Goal: Task Accomplishment & Management: Use online tool/utility

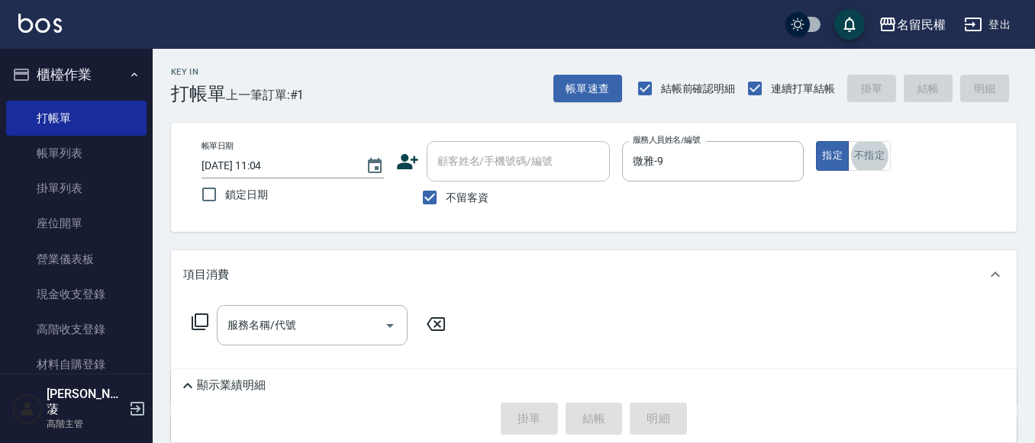
type button "false"
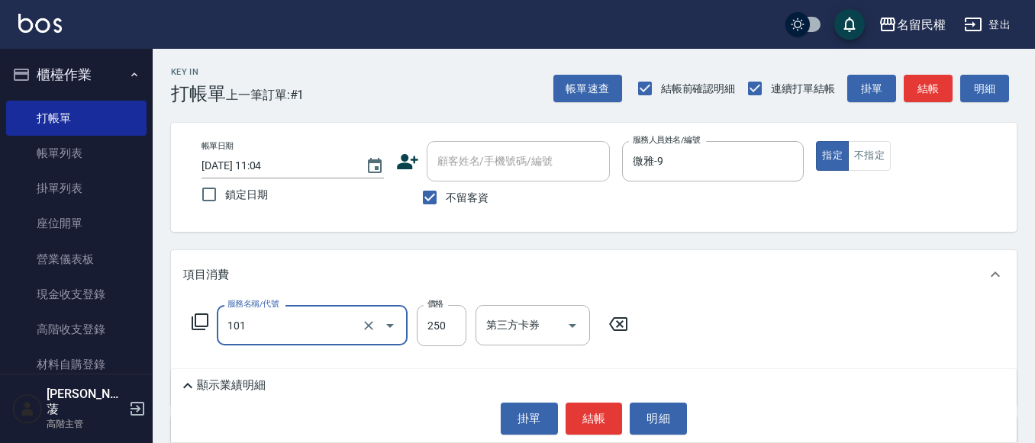
type input "不指定洗髮(101)"
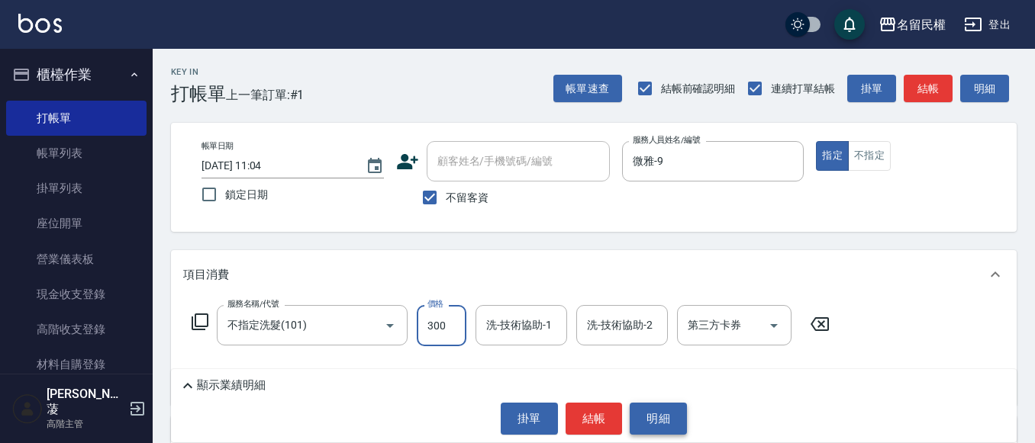
type input "300"
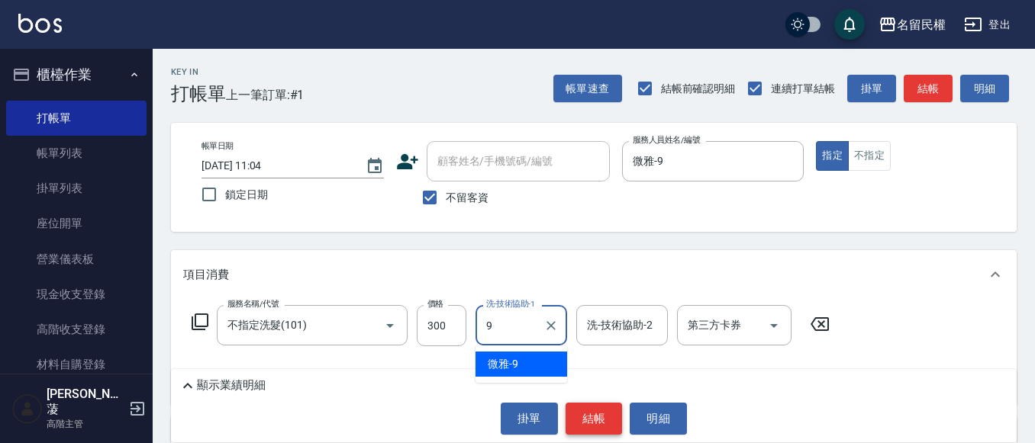
type input "微雅-9"
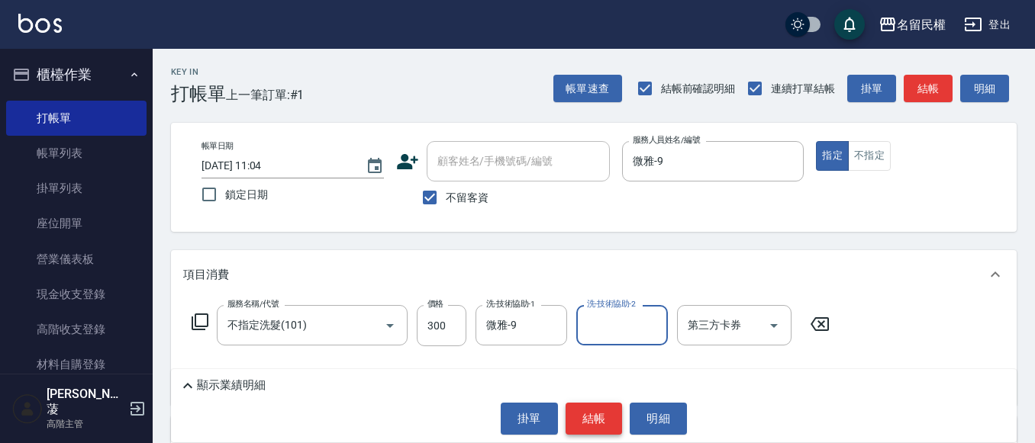
click at [580, 420] on button "結帳" at bounding box center [593, 419] width 57 height 32
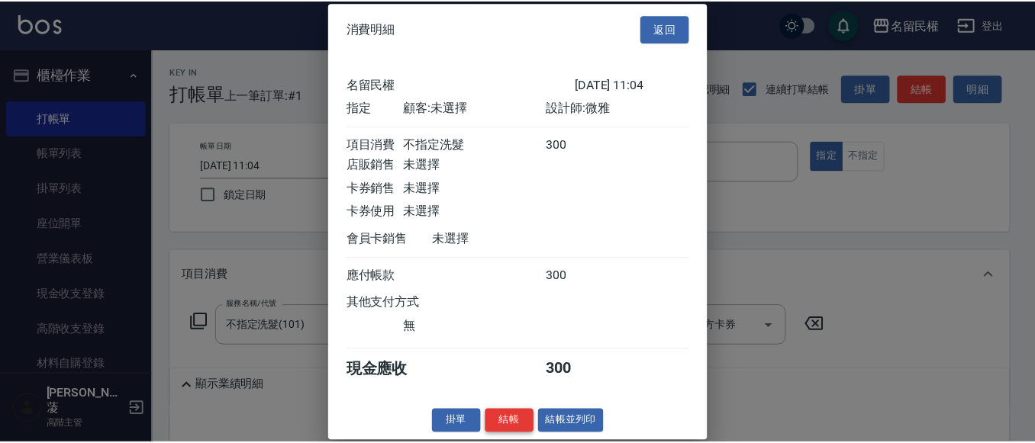
scroll to position [20, 0]
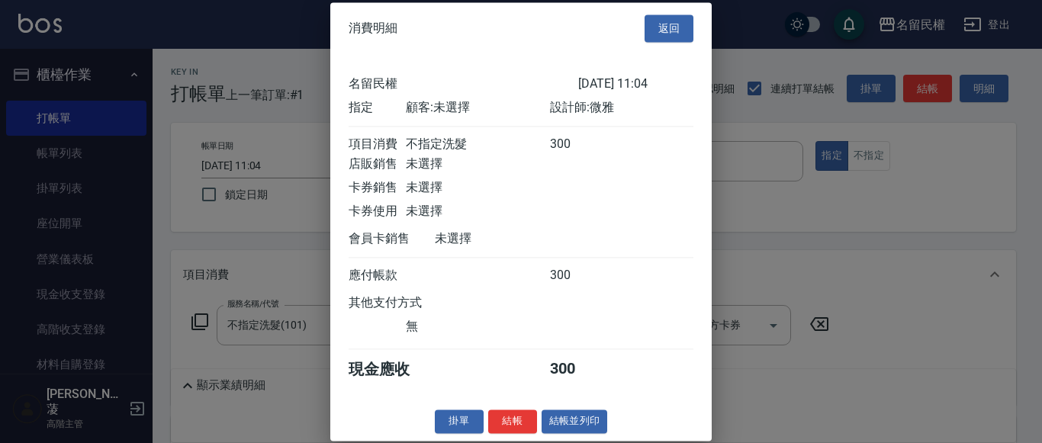
click at [527, 433] on button "結帳" at bounding box center [512, 422] width 49 height 24
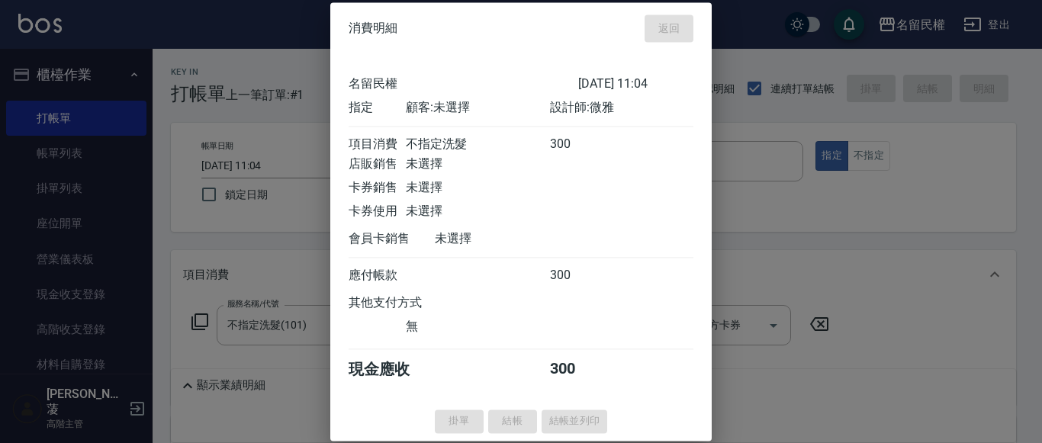
type input "[DATE] 11:57"
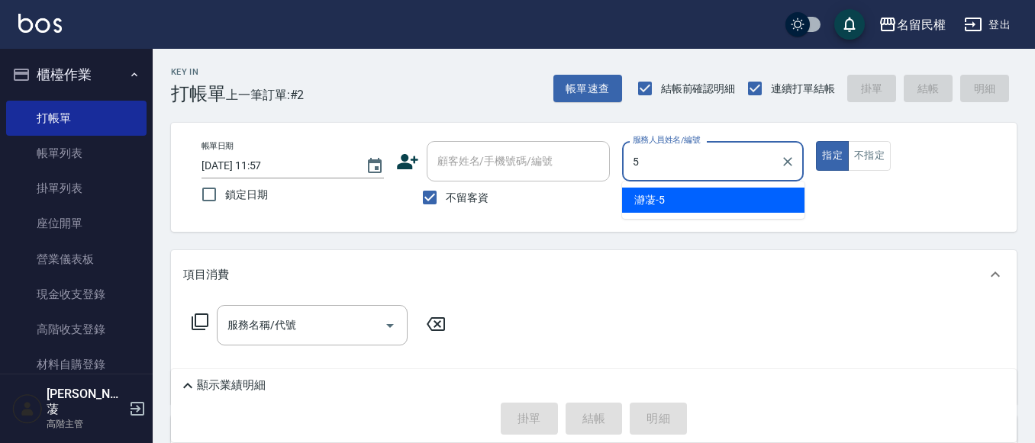
type input "瀞蓤-5"
type button "true"
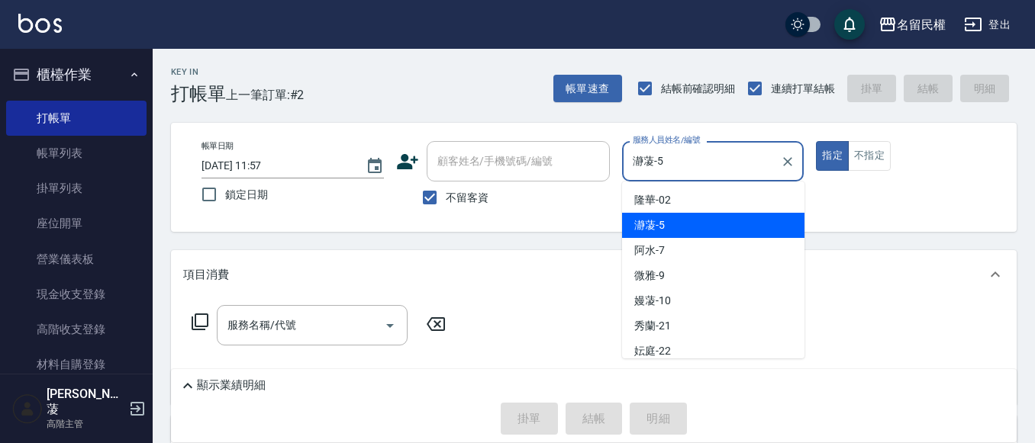
click at [653, 169] on input "瀞蓤-5" at bounding box center [702, 161] width 146 height 27
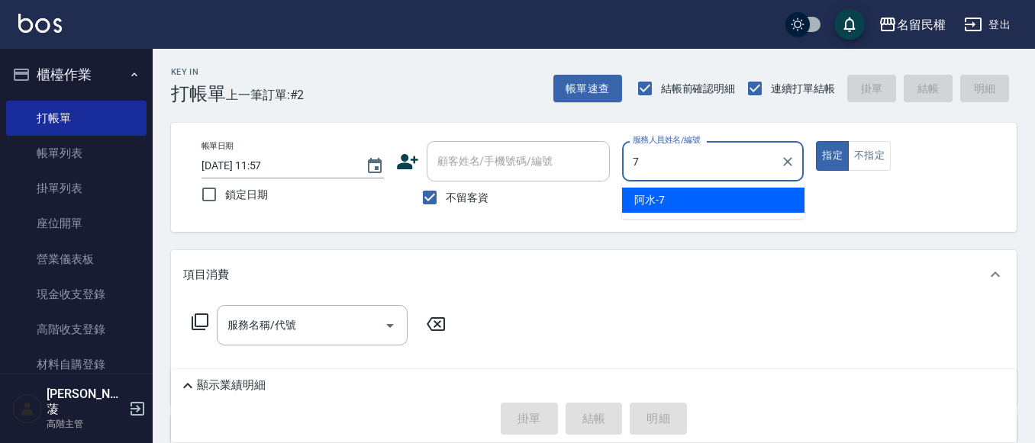
type input "阿水-7"
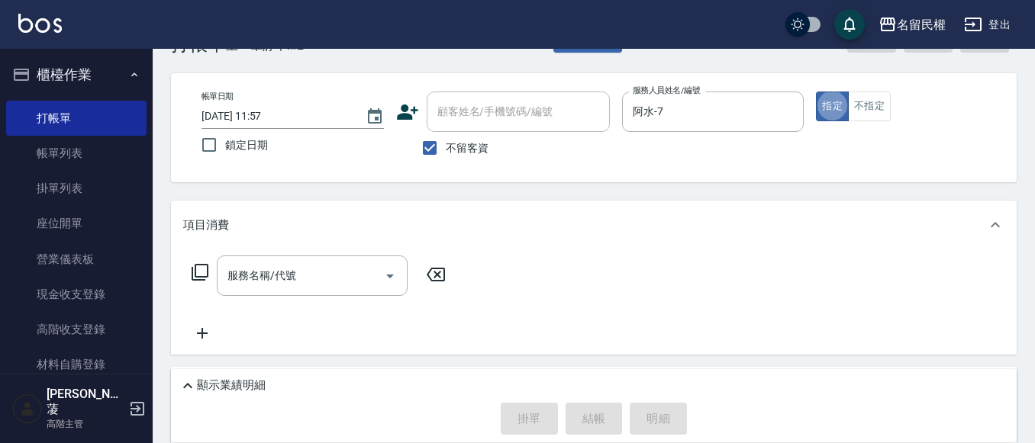
scroll to position [76, 0]
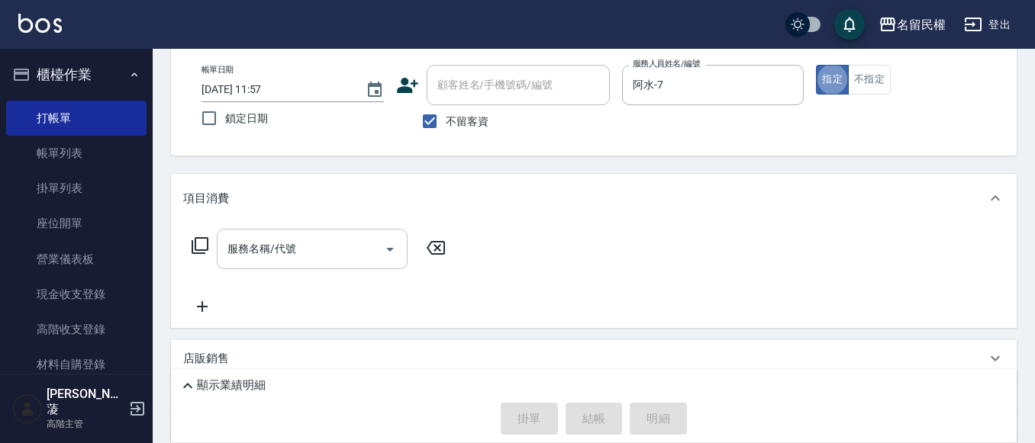
click at [300, 235] on div "服務名稱/代號" at bounding box center [312, 249] width 191 height 40
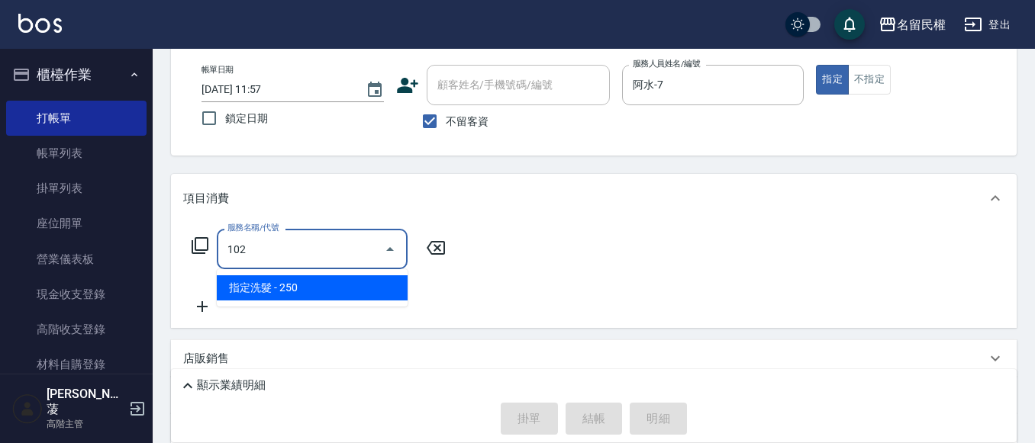
type input "指定洗髮(102)"
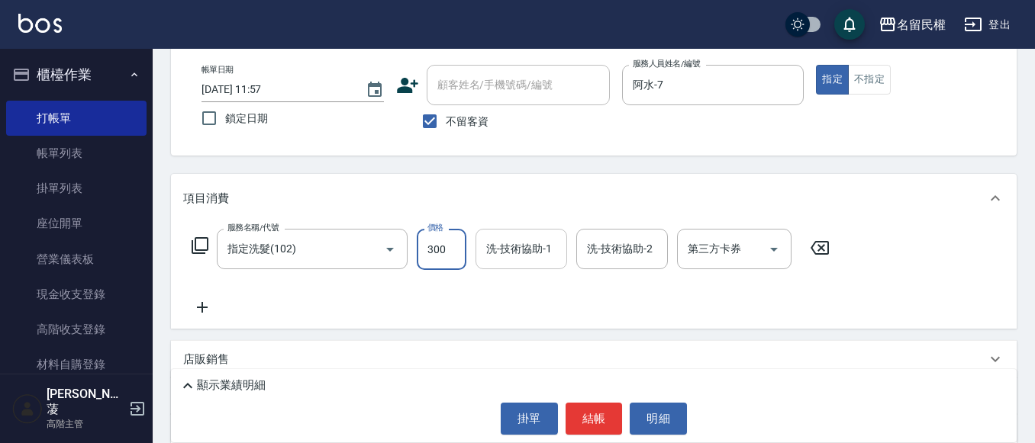
type input "300"
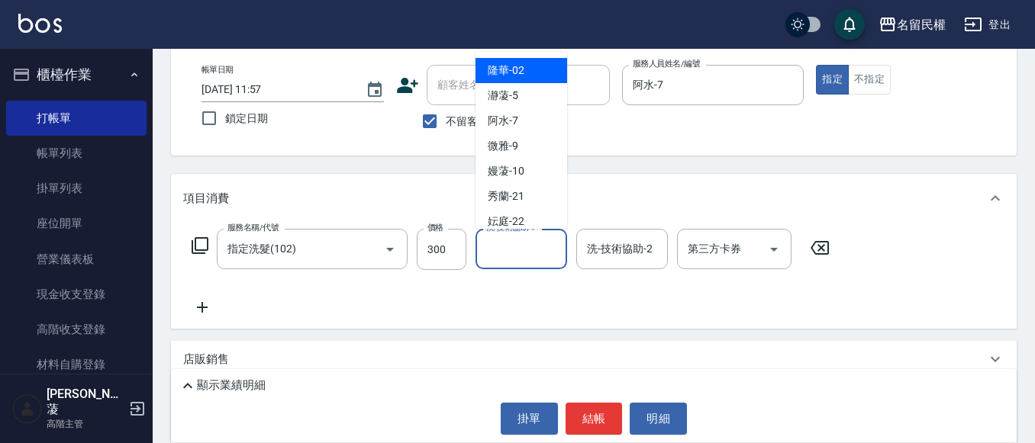
click at [509, 252] on input "洗-技術協助-1" at bounding box center [521, 249] width 78 height 27
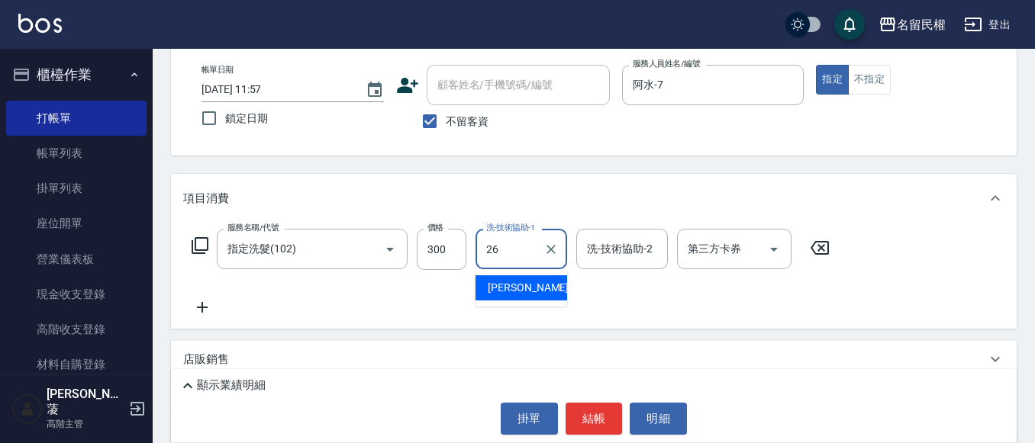
type input "沅莘-26"
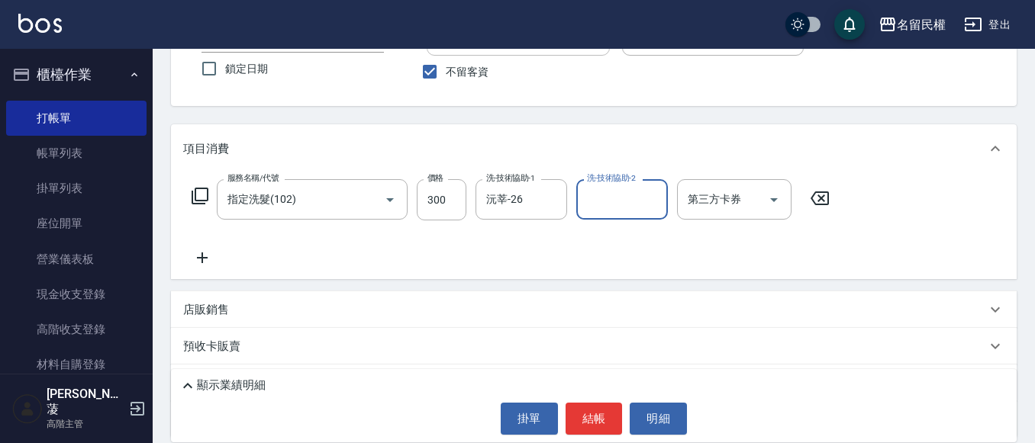
scroll to position [153, 0]
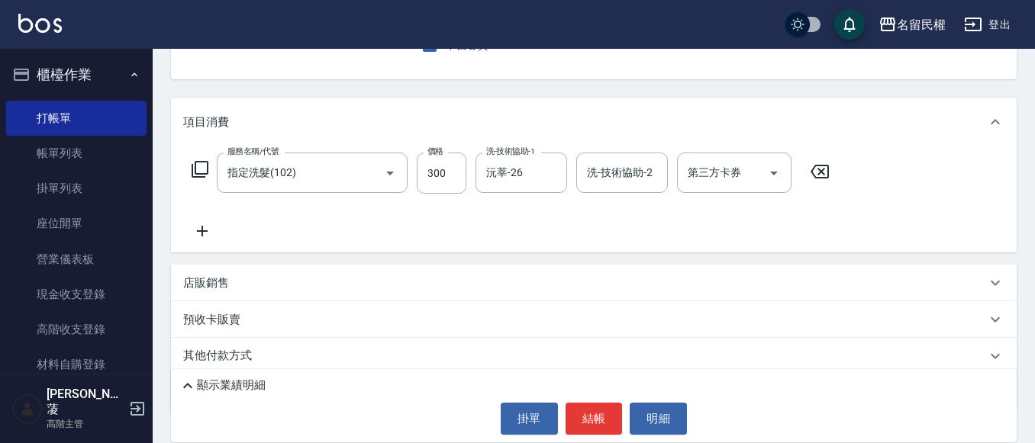
click at [206, 229] on icon at bounding box center [202, 231] width 38 height 18
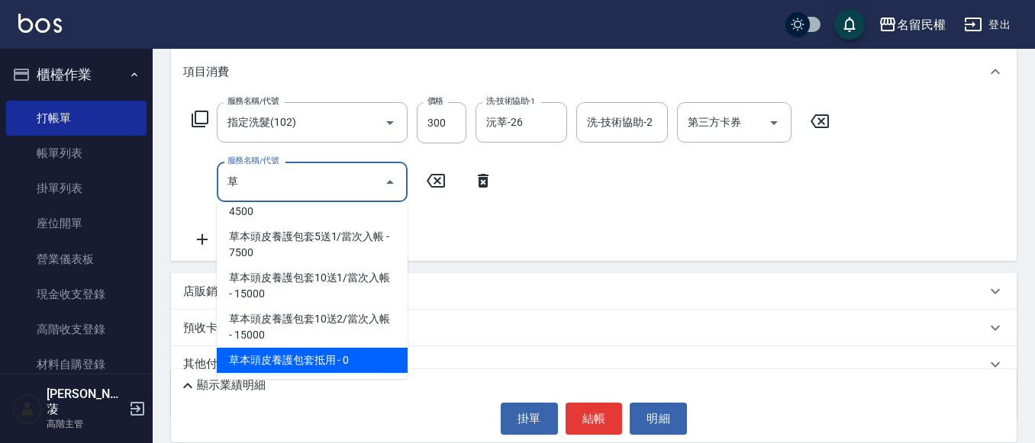
scroll to position [229, 0]
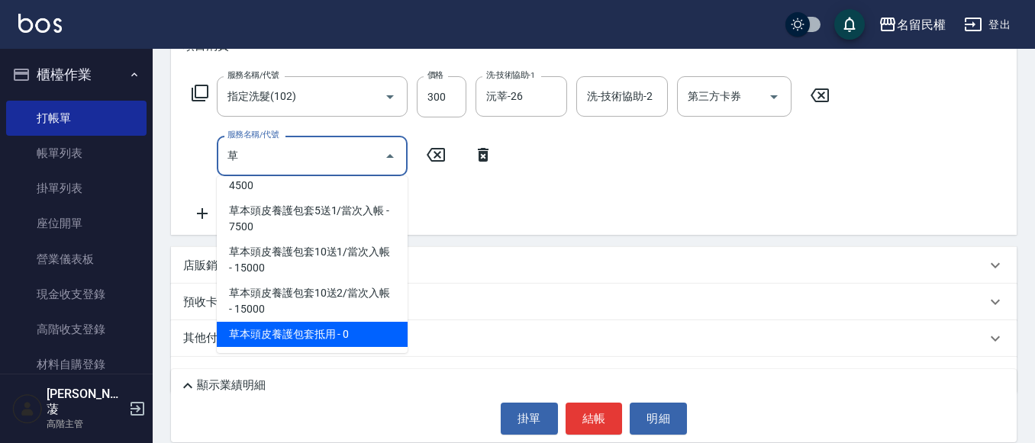
click at [351, 322] on span "草本頭皮養護包套10送2/當次入帳 - 15000" at bounding box center [312, 301] width 191 height 41
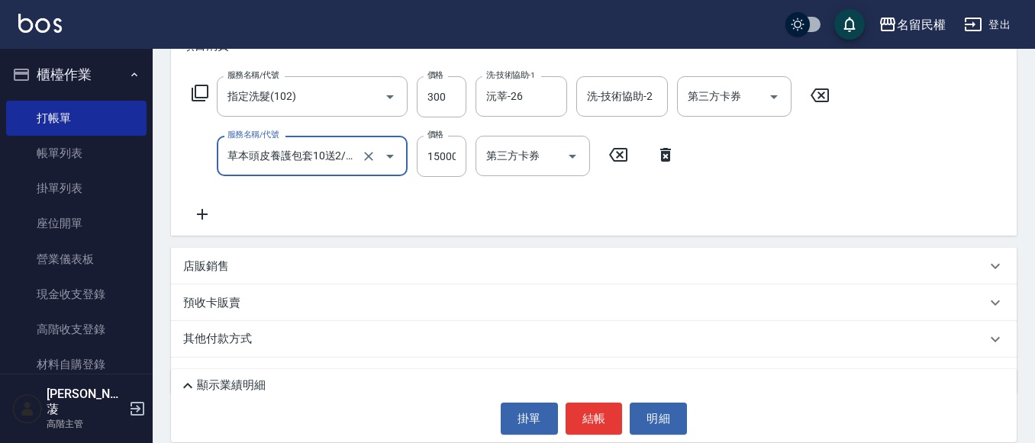
click at [395, 153] on icon "Open" at bounding box center [390, 156] width 18 height 18
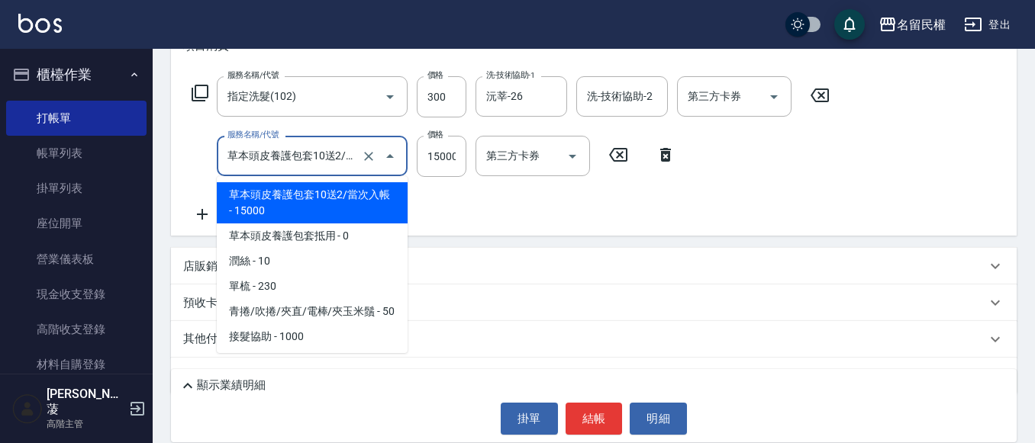
scroll to position [2330, 0]
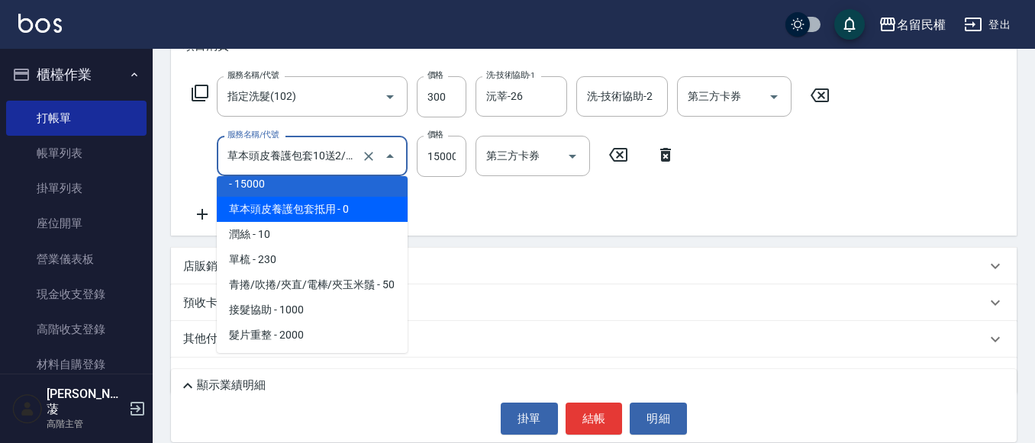
click at [324, 222] on span "草本頭皮養護包套抵用 - 0" at bounding box center [312, 209] width 191 height 25
type input "草本頭皮養護包套抵用(629)"
type input "0"
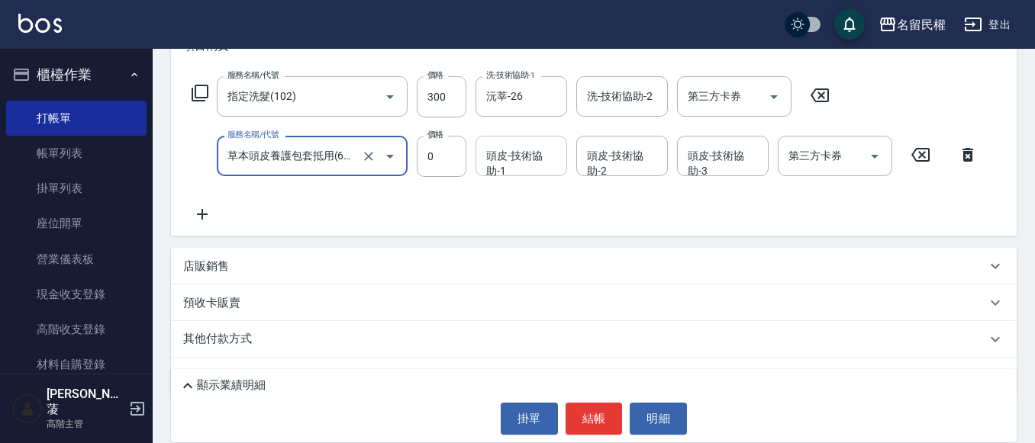
type input "草本頭皮養護包套抵用(629)"
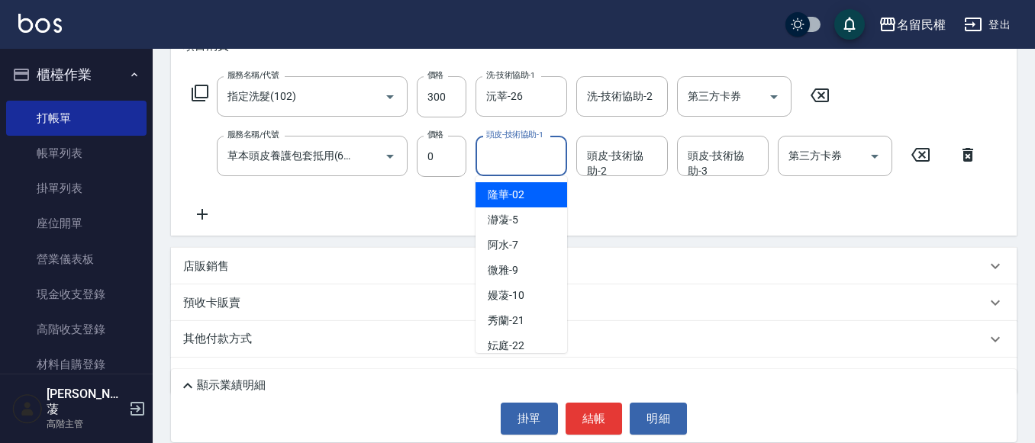
drag, startPoint x: 507, startPoint y: 154, endPoint x: 507, endPoint y: 163, distance: 9.2
click at [507, 158] on input "頭皮-技術協助-1" at bounding box center [521, 156] width 78 height 27
type input "沅莘-26"
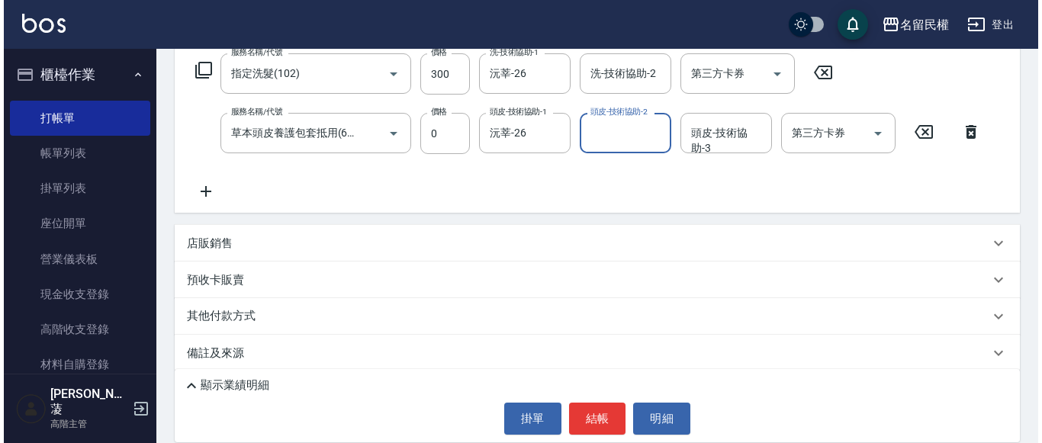
scroll to position [264, 0]
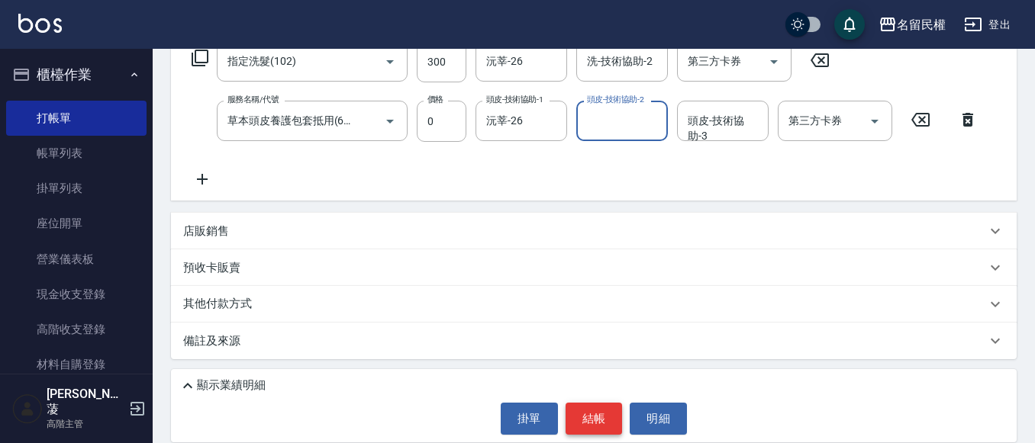
click at [595, 408] on button "結帳" at bounding box center [593, 419] width 57 height 32
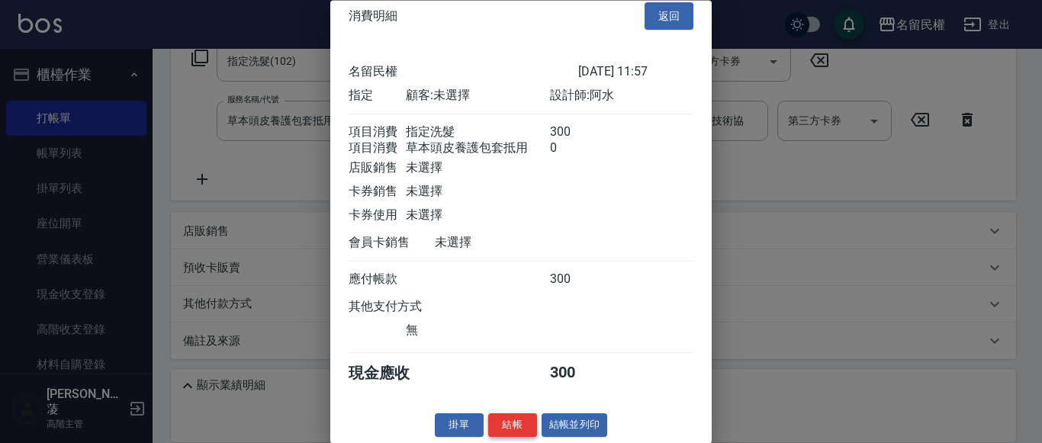
scroll to position [38, 0]
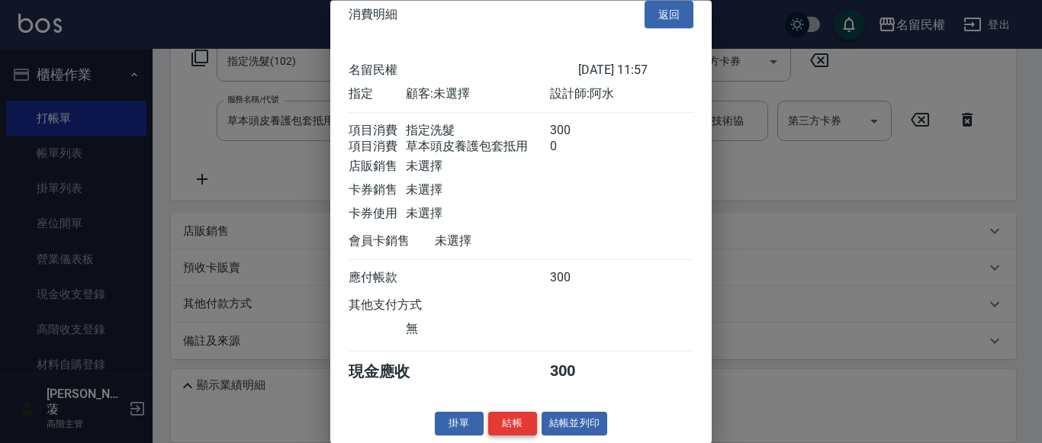
click at [516, 418] on button "結帳" at bounding box center [512, 425] width 49 height 24
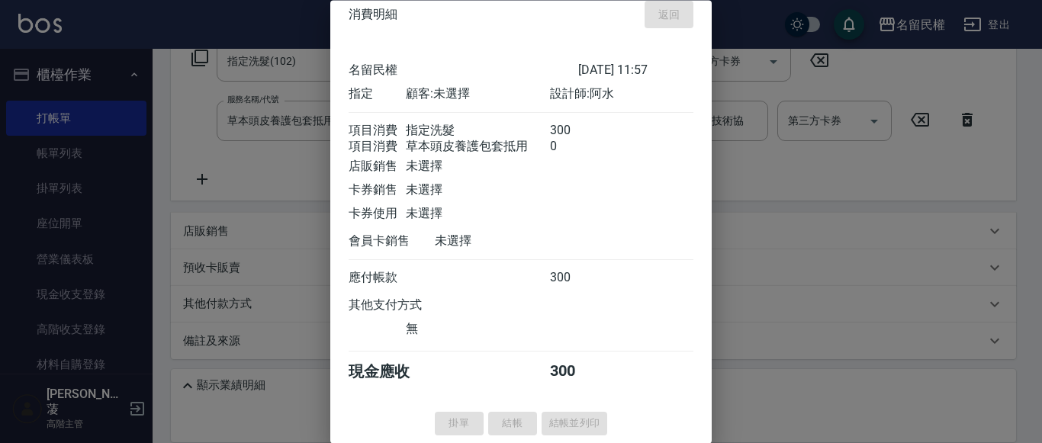
type input "[DATE] 12:03"
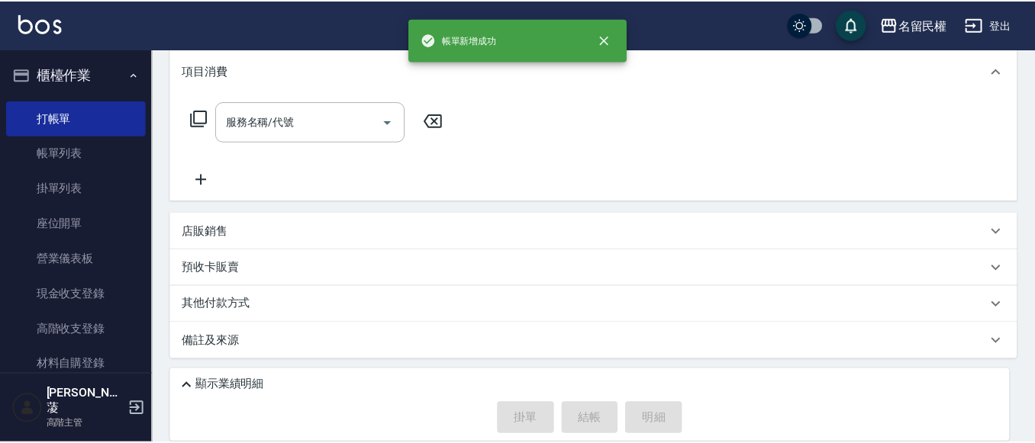
scroll to position [0, 0]
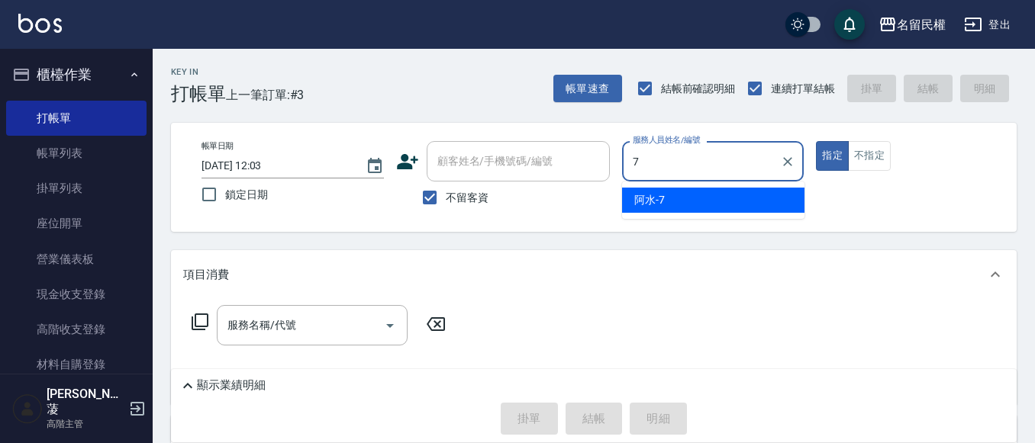
type input "阿水-7"
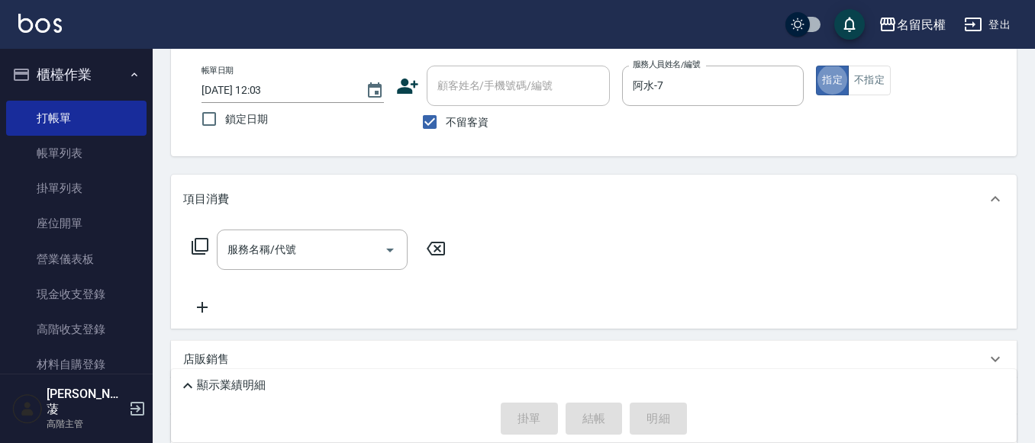
scroll to position [76, 0]
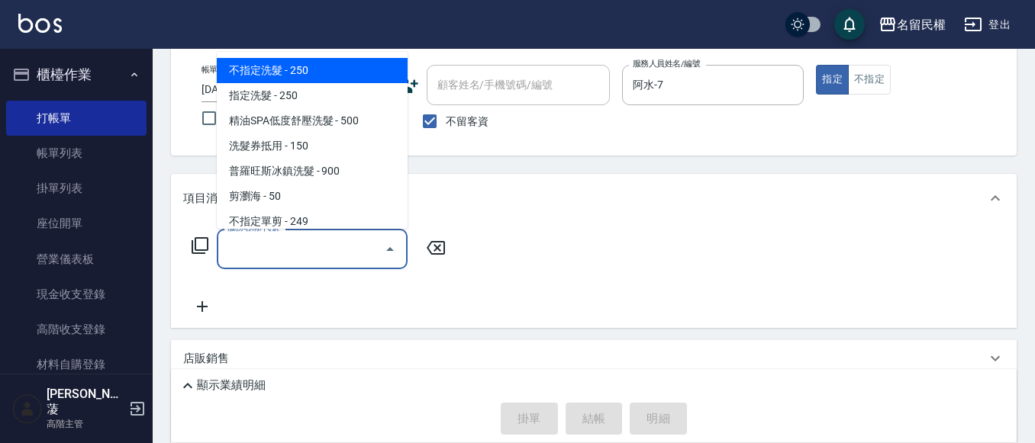
click at [319, 248] on input "服務名稱/代號" at bounding box center [301, 249] width 154 height 27
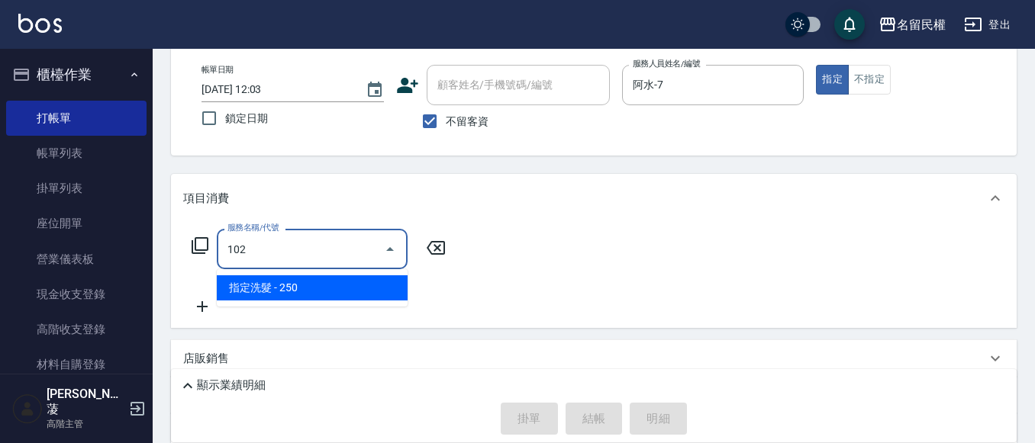
type input "指定洗髮(102)"
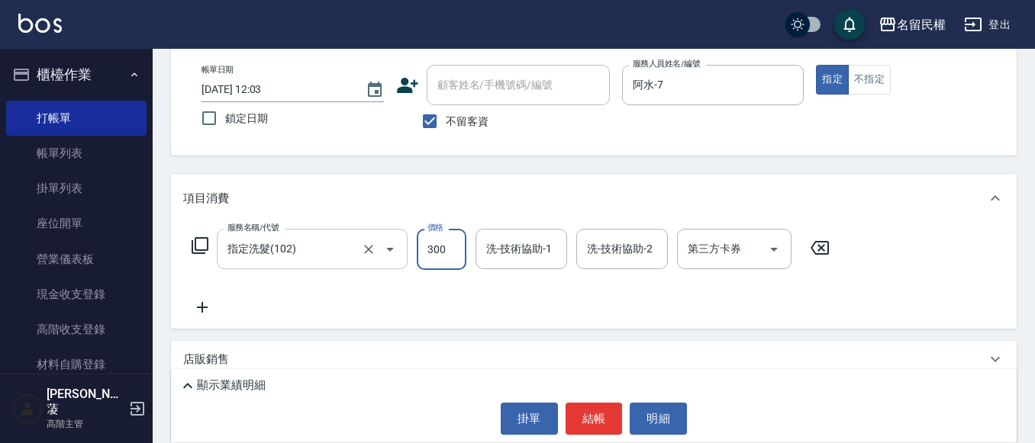
type input "300"
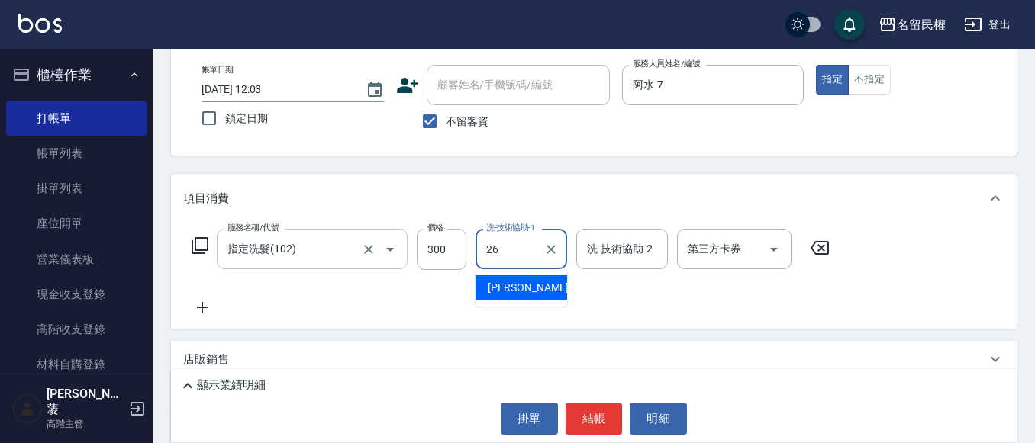
type input "沅莘-26"
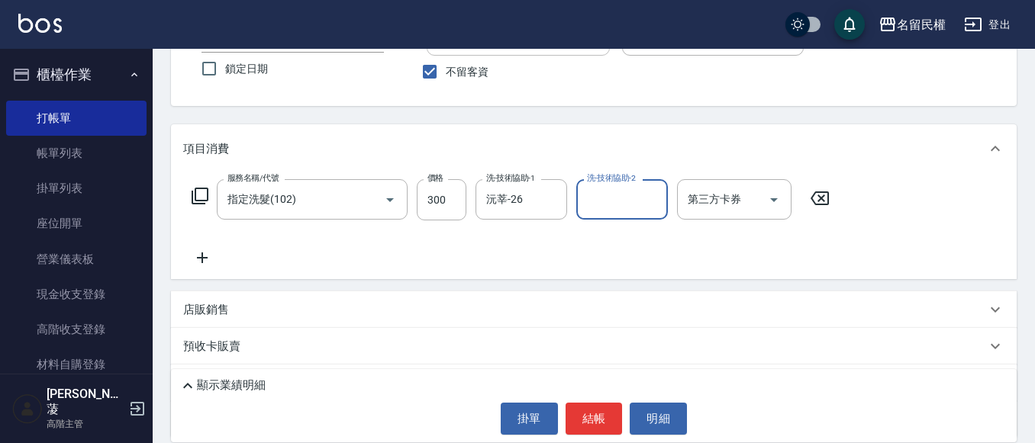
scroll to position [153, 0]
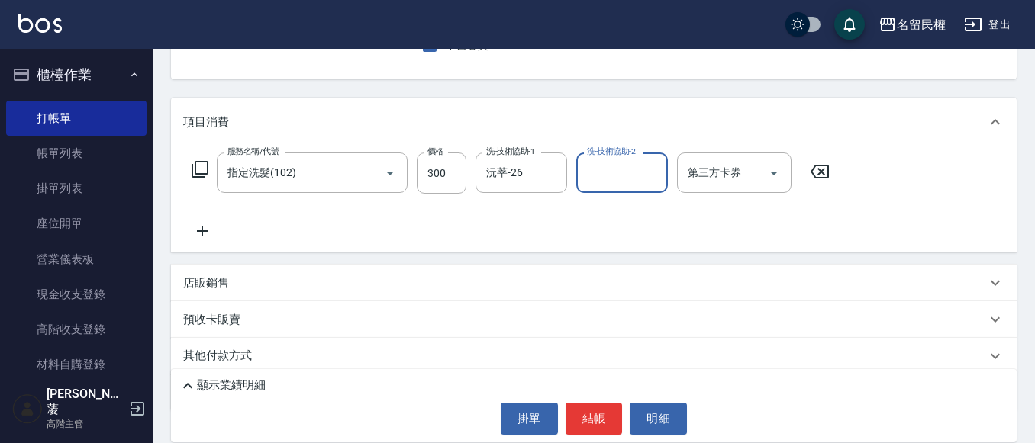
click at [217, 233] on icon at bounding box center [202, 231] width 38 height 18
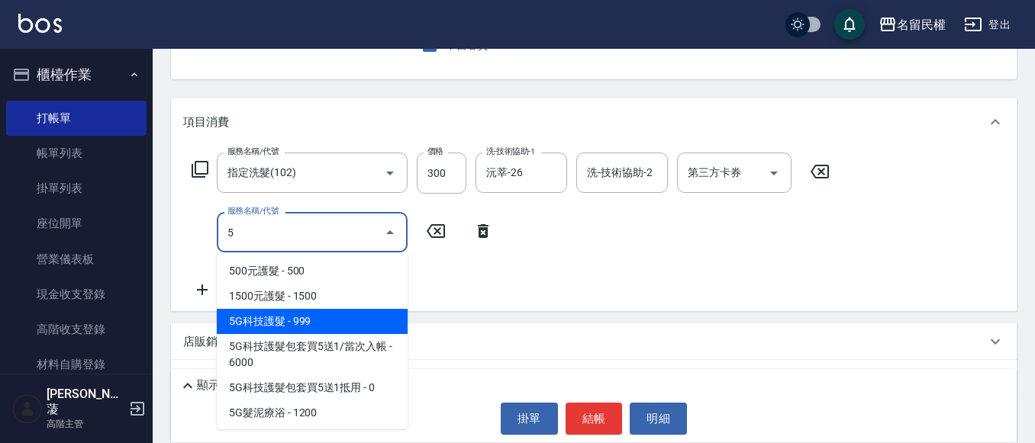
click at [278, 321] on span "5G科技護髮 - 999" at bounding box center [312, 321] width 191 height 25
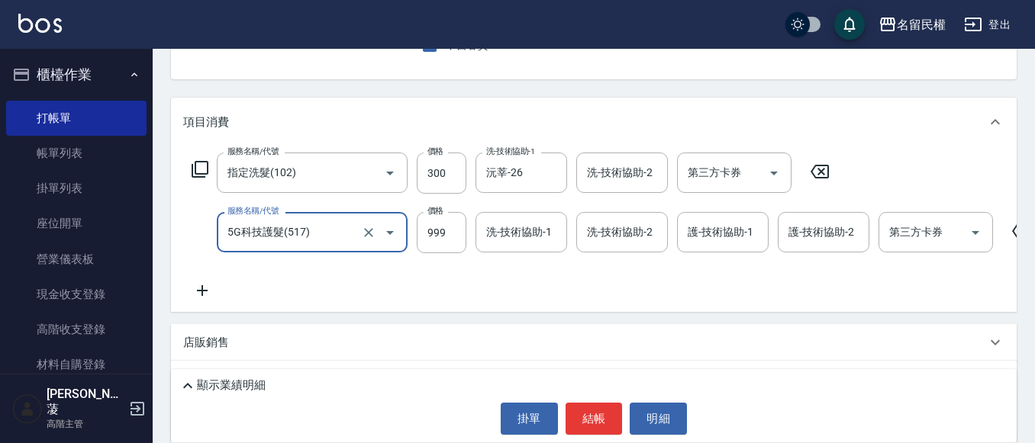
type input "5G科技護髮(517)"
type input "1000"
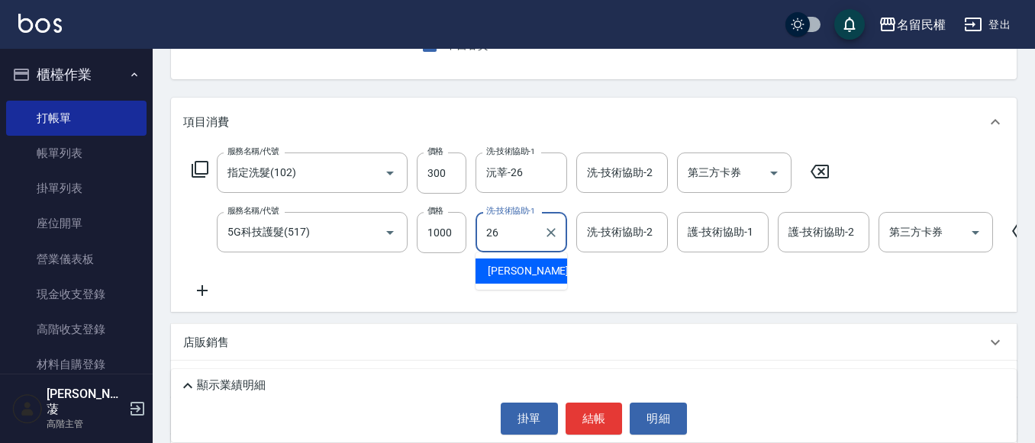
type input "沅莘-26"
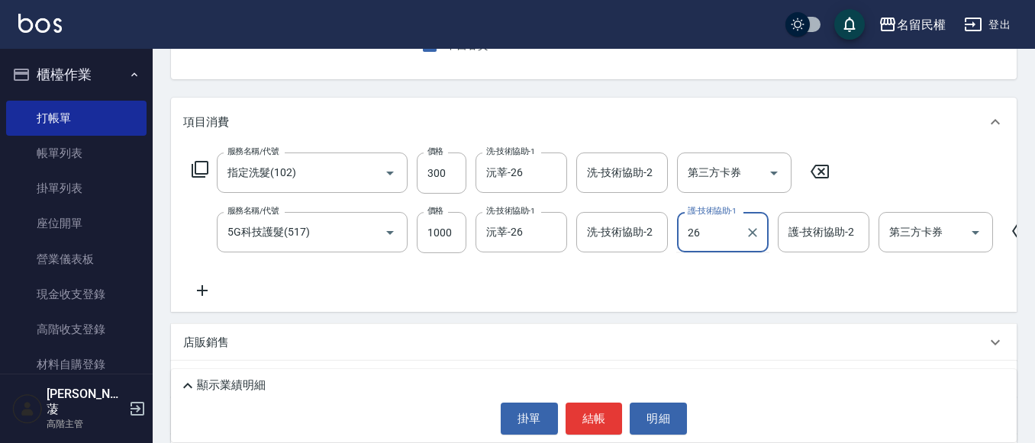
type input "沅莘-26"
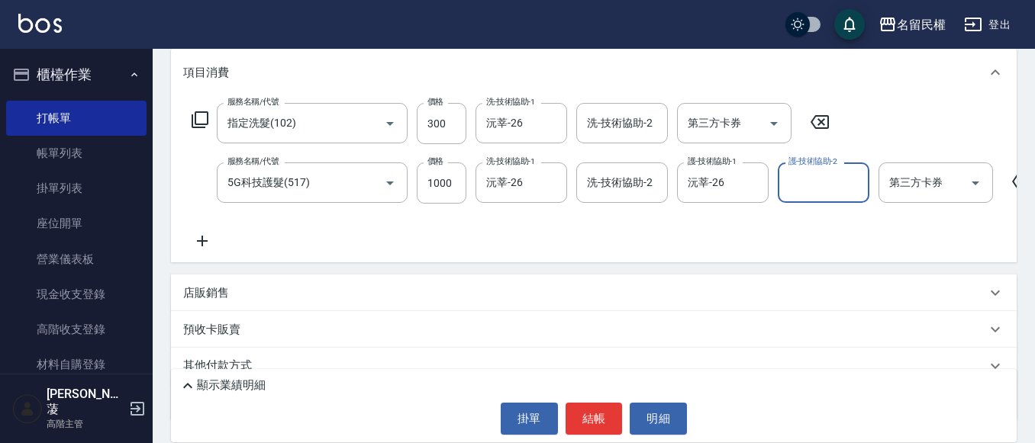
scroll to position [229, 0]
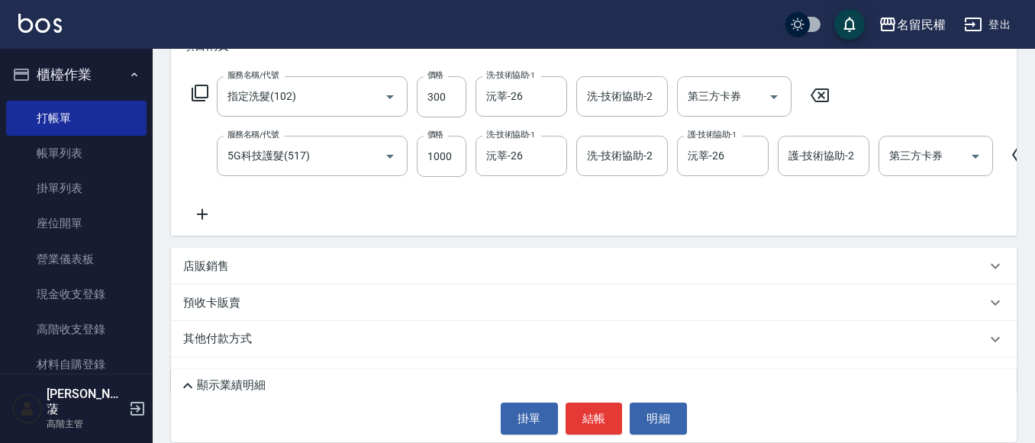
click at [211, 217] on icon at bounding box center [202, 214] width 38 height 18
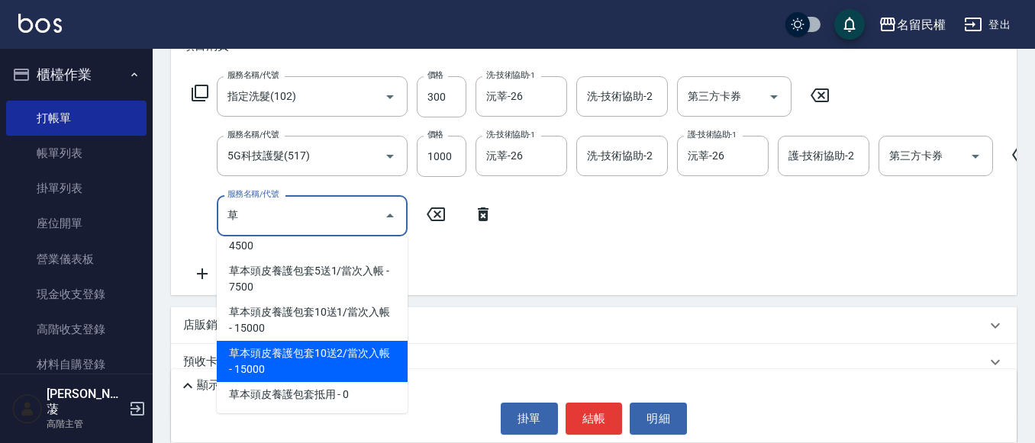
scroll to position [305, 0]
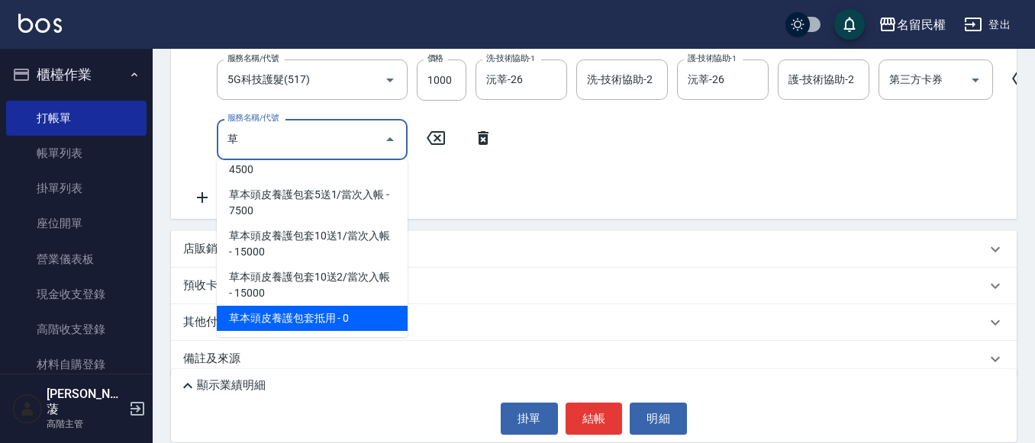
click at [357, 306] on span "草本頭皮養護包套10送2/當次入帳 - 15000" at bounding box center [312, 285] width 191 height 41
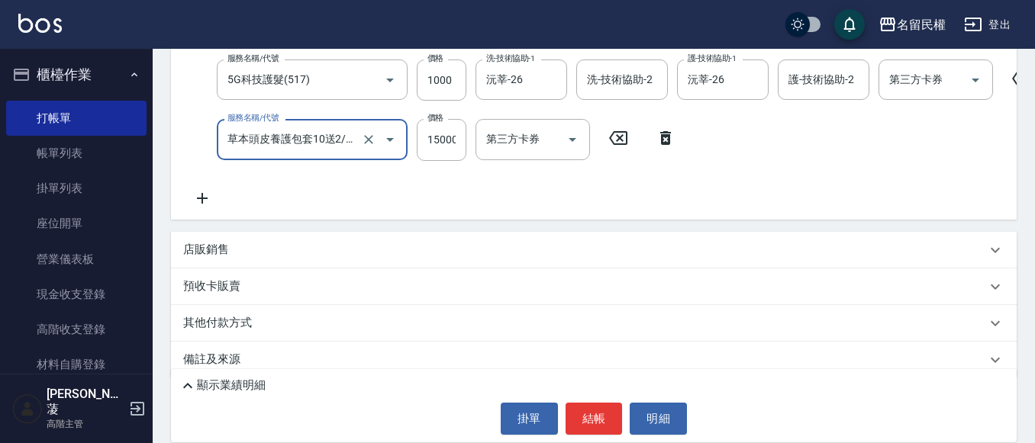
click at [379, 134] on button "Open" at bounding box center [390, 139] width 24 height 24
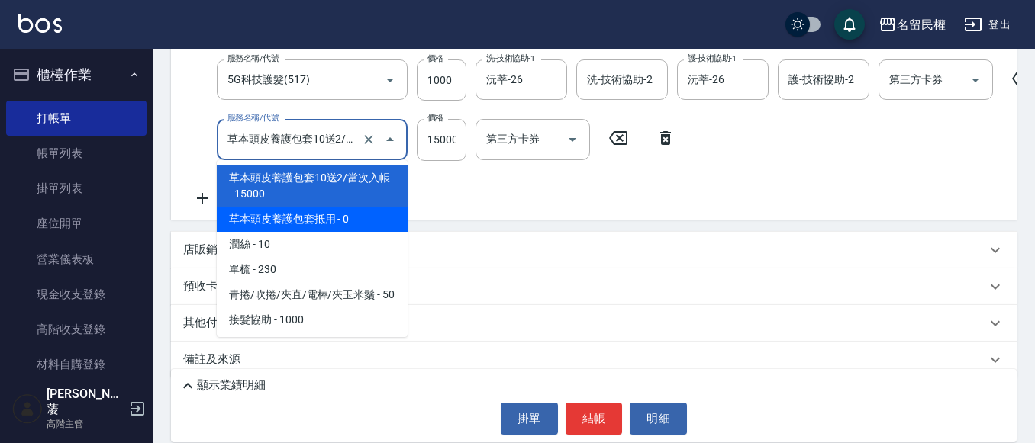
scroll to position [2330, 0]
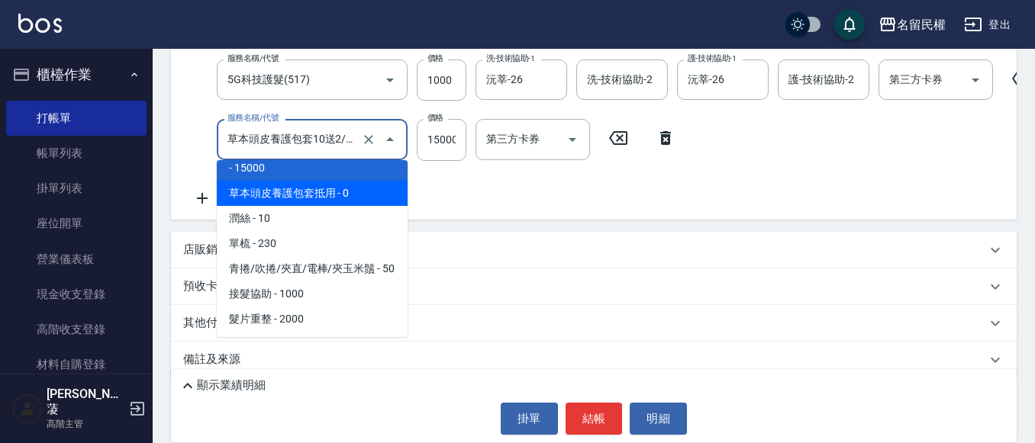
click at [362, 206] on span "草本頭皮養護包套抵用 - 0" at bounding box center [312, 193] width 191 height 25
type input "草本頭皮養護包套抵用(629)"
type input "0"
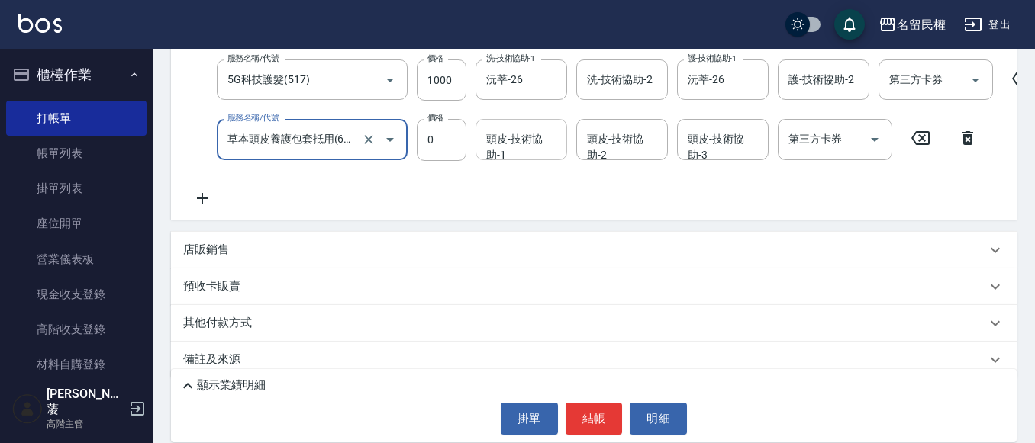
type input "草本頭皮養護包套抵用(629)"
click at [496, 150] on input "頭皮-技術協助-1" at bounding box center [521, 139] width 78 height 27
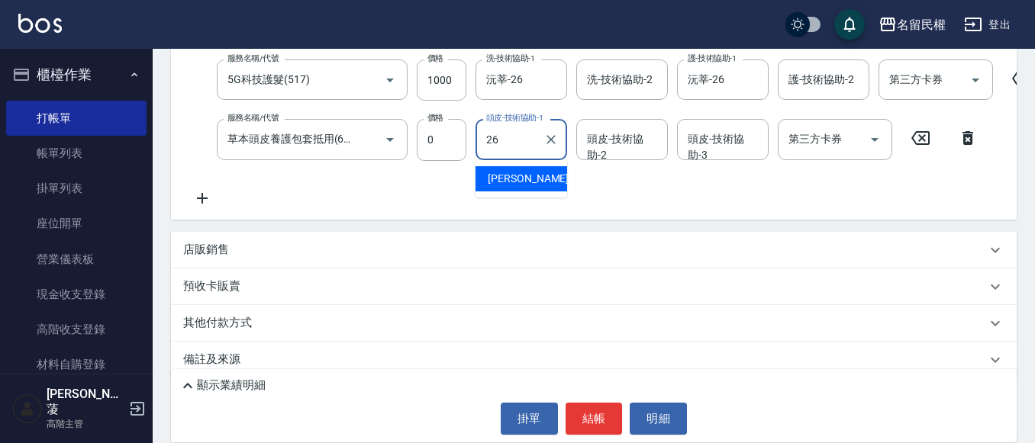
type input "沅莘-26"
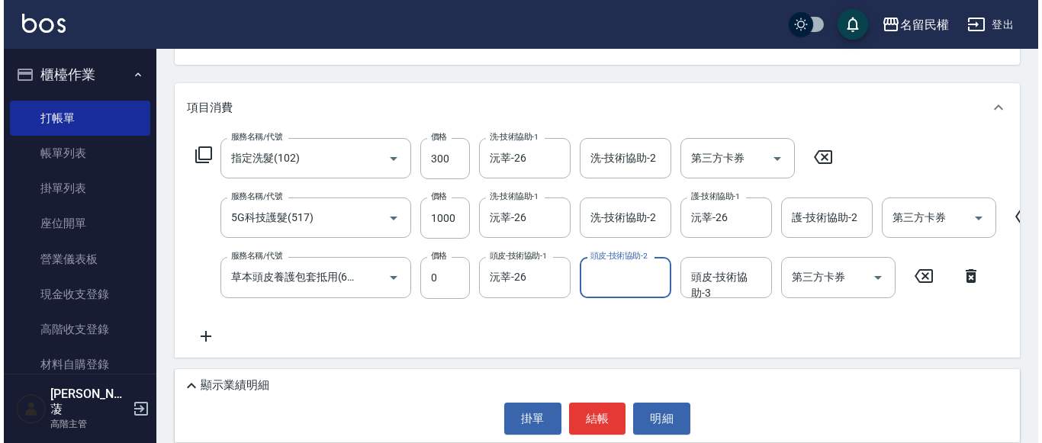
scroll to position [153, 0]
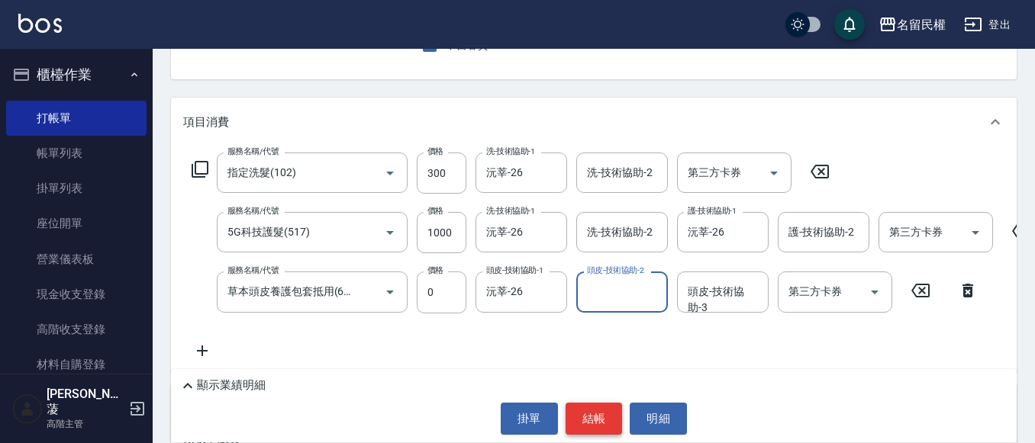
click at [593, 409] on button "結帳" at bounding box center [593, 419] width 57 height 32
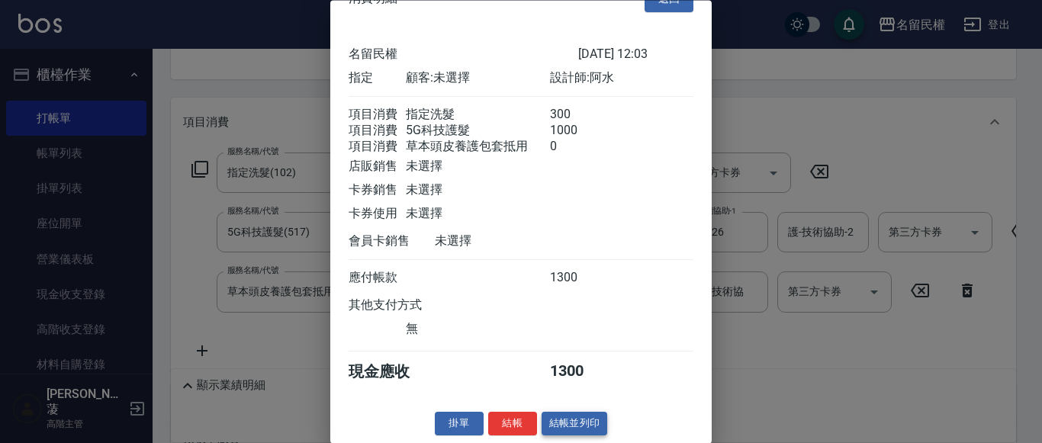
scroll to position [56, 0]
click at [519, 420] on button "結帳" at bounding box center [512, 425] width 49 height 24
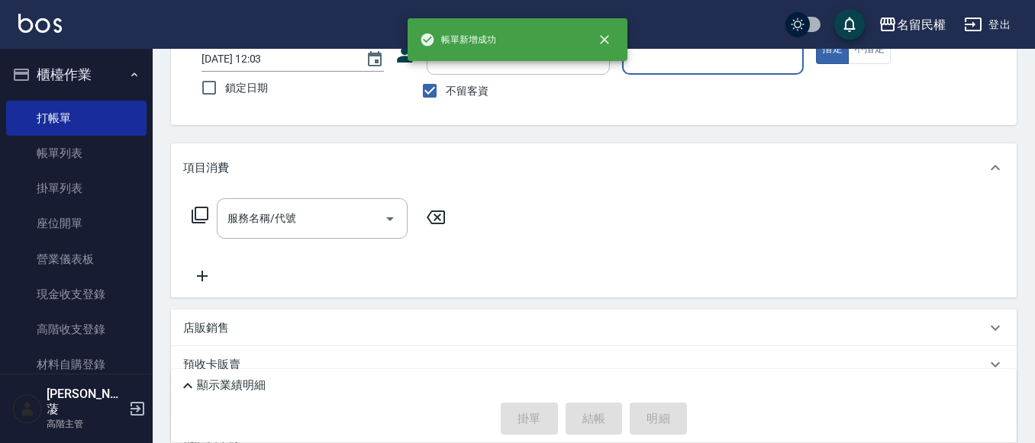
scroll to position [0, 0]
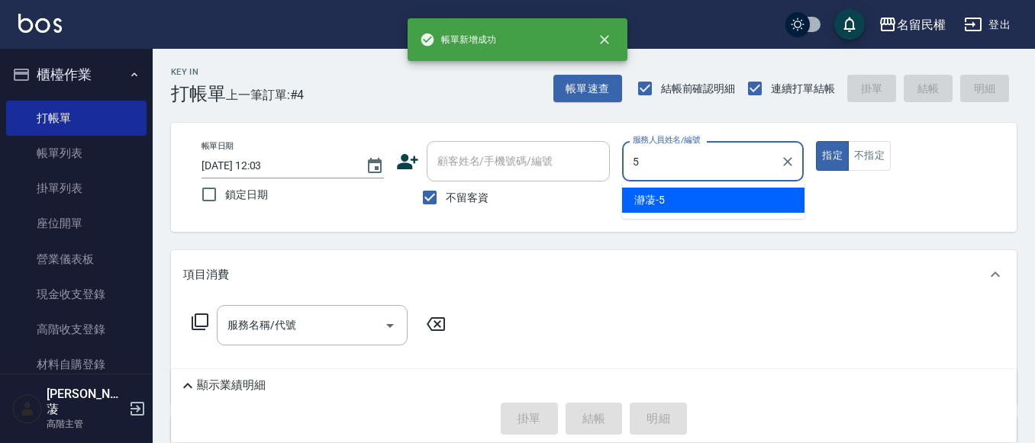
type input "瀞蓤-5"
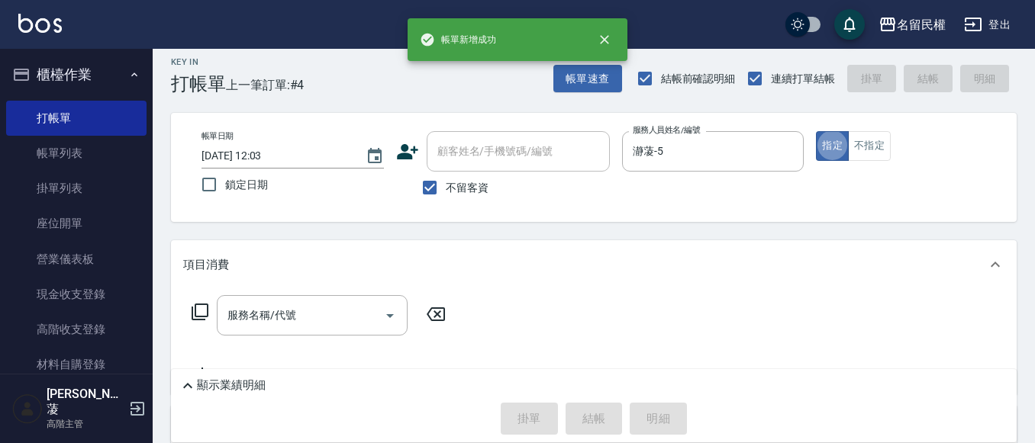
scroll to position [76, 0]
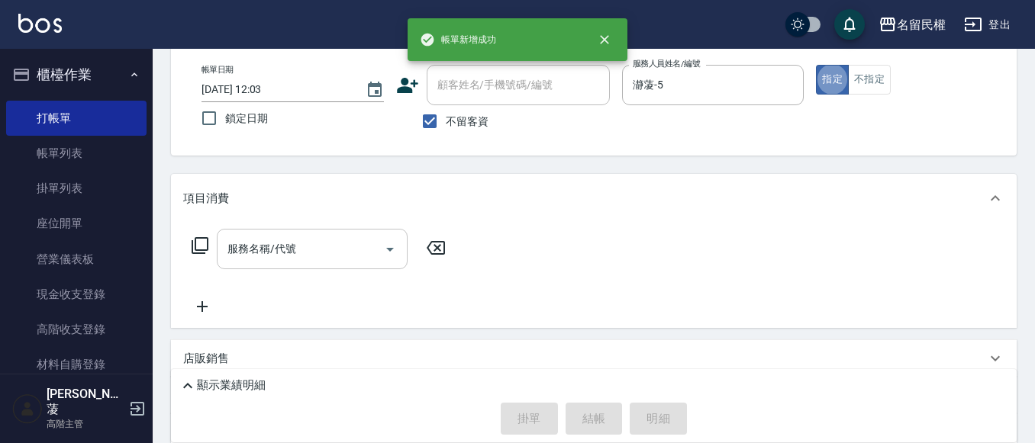
click at [310, 253] on input "服務名稱/代號" at bounding box center [301, 249] width 154 height 27
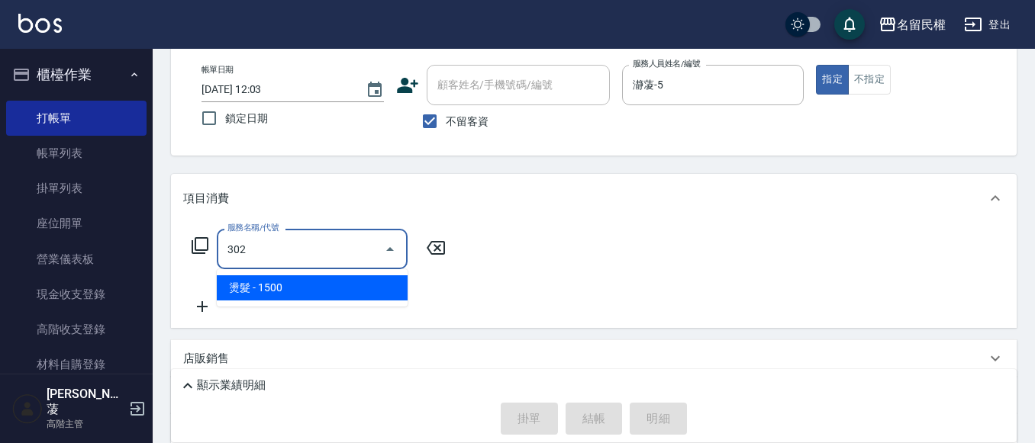
type input "燙髮(302)"
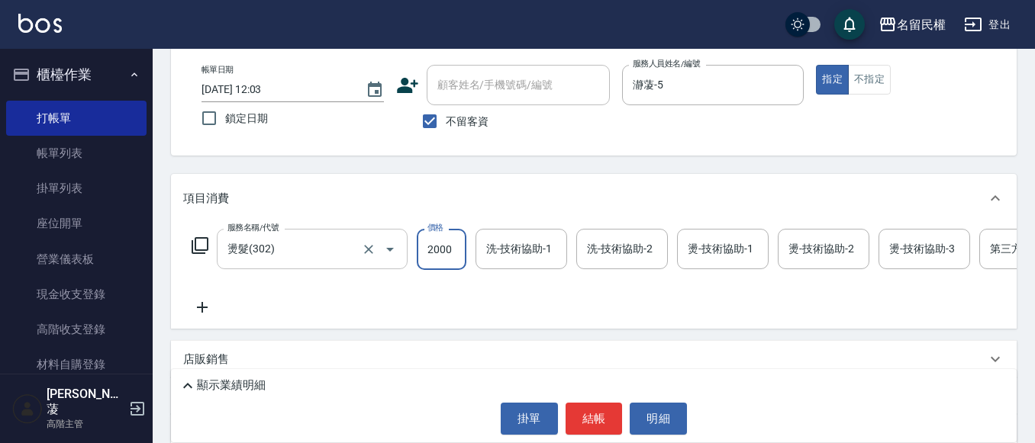
type input "2000"
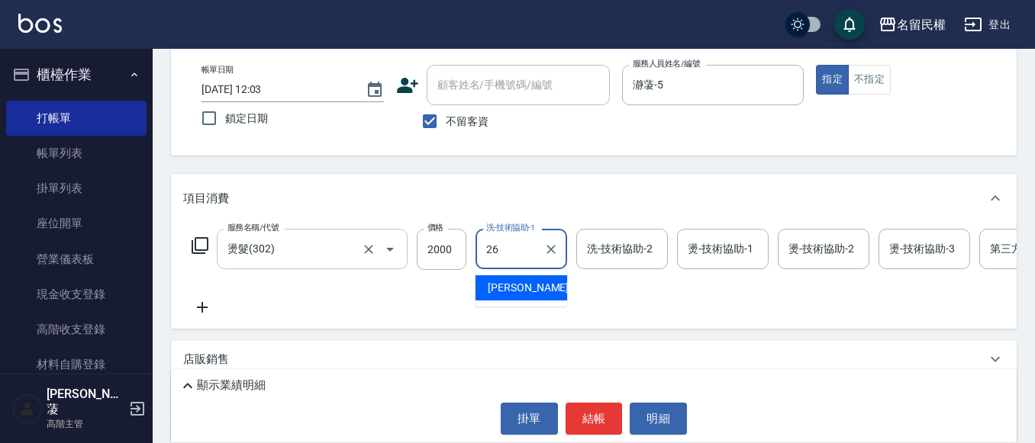
type input "沅莘-26"
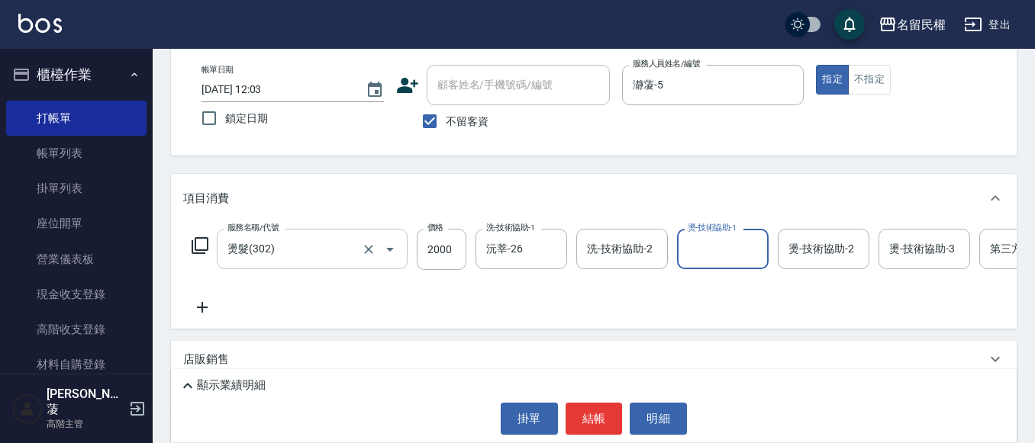
type input "2"
type input "阿水-7"
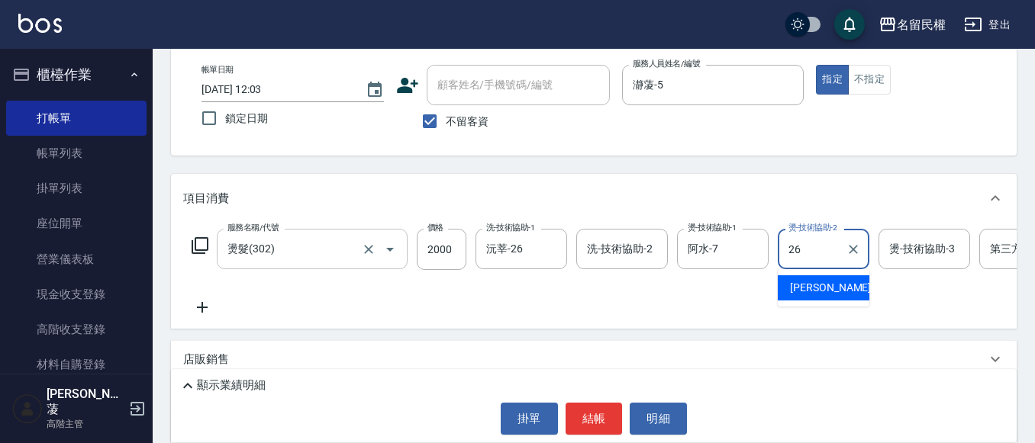
type input "沅莘-26"
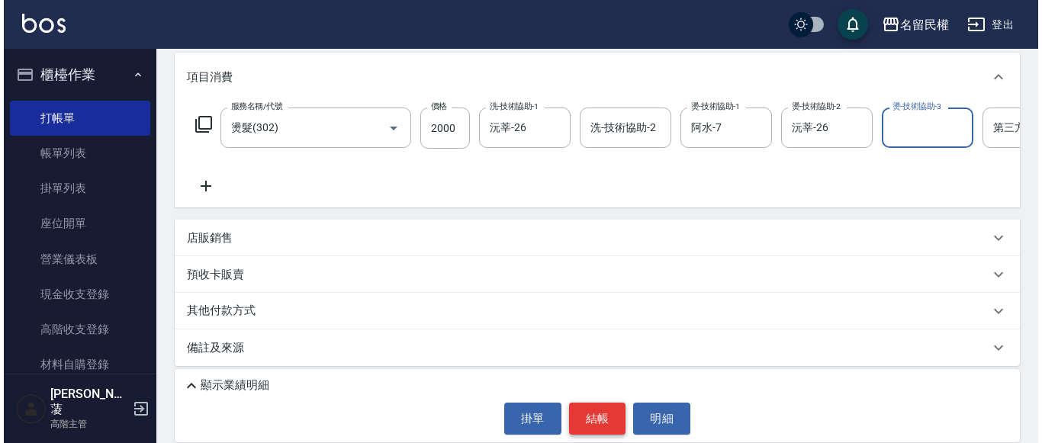
scroll to position [216, 0]
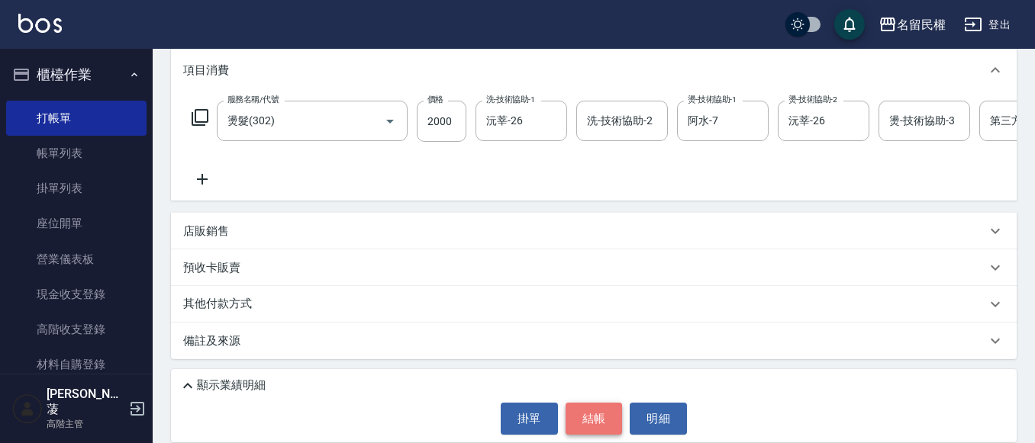
click at [615, 420] on button "結帳" at bounding box center [593, 419] width 57 height 32
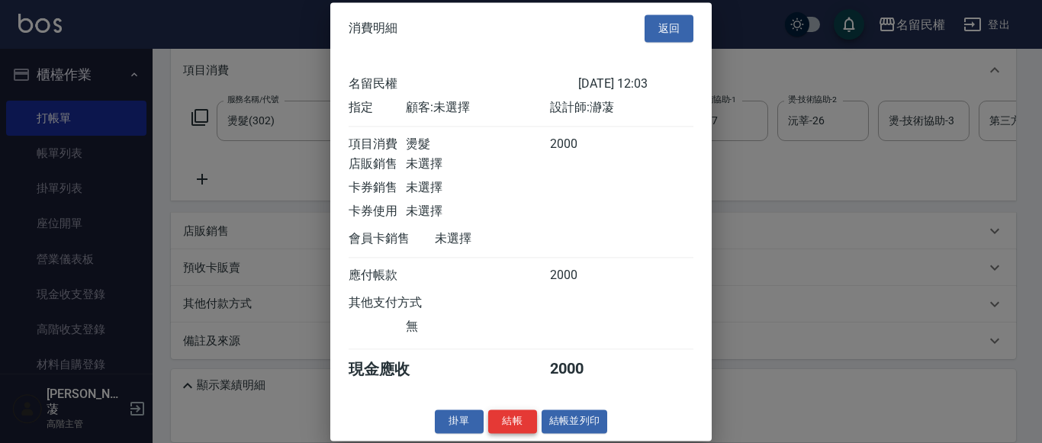
scroll to position [20, 0]
click at [517, 422] on button "結帳" at bounding box center [512, 422] width 49 height 24
type input "[DATE] 12:04"
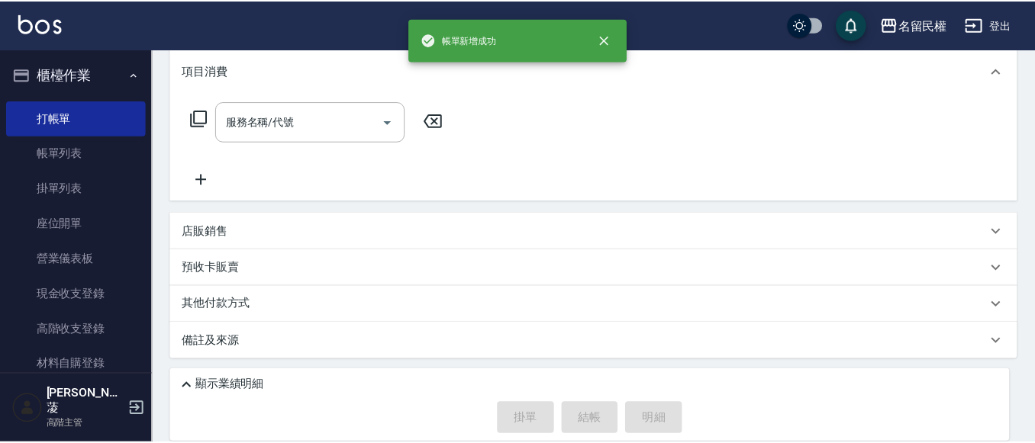
scroll to position [0, 0]
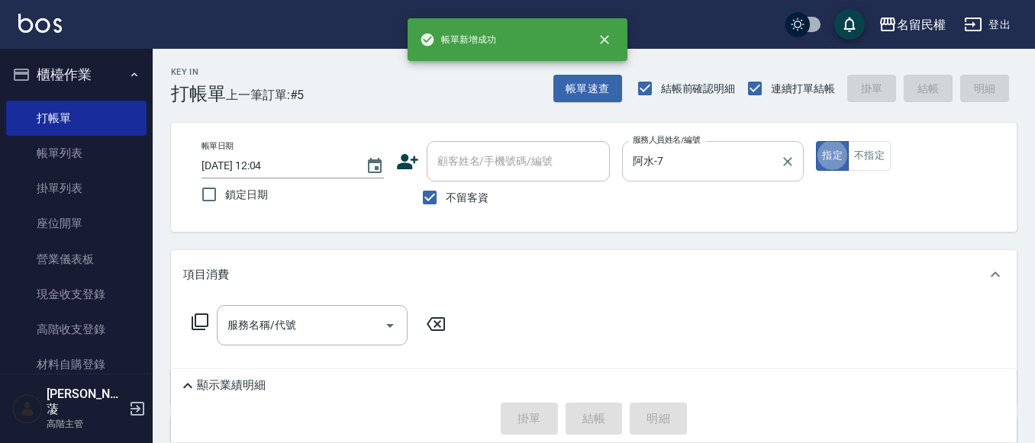
click at [696, 170] on input "阿水-7" at bounding box center [702, 161] width 146 height 27
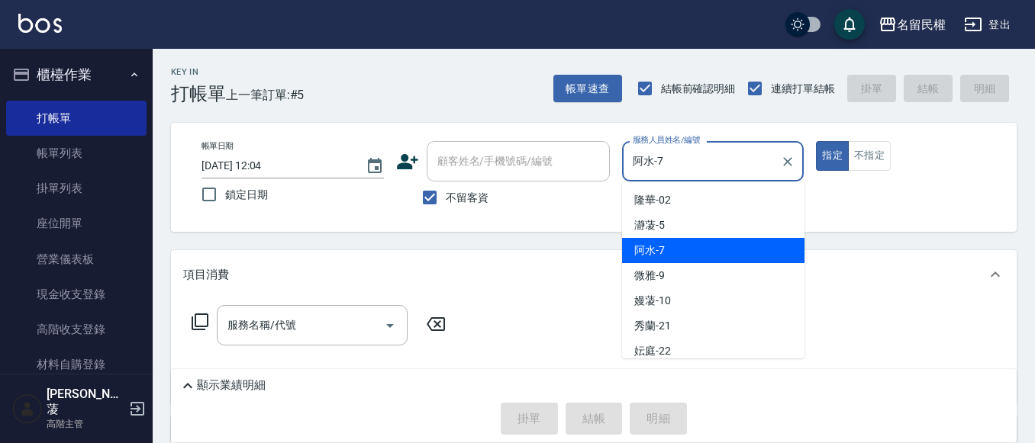
click at [696, 170] on input "阿水-7" at bounding box center [702, 161] width 146 height 27
type input "瀞蓤-5"
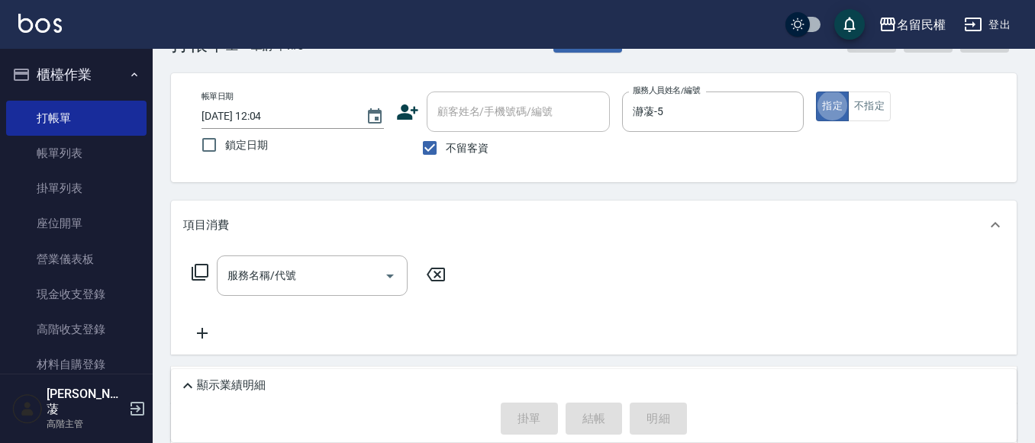
scroll to position [76, 0]
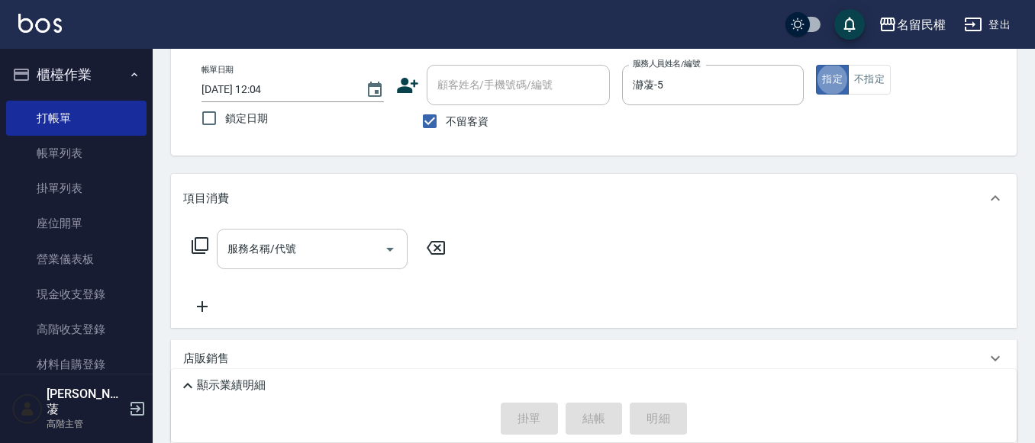
click at [340, 249] on input "服務名稱/代號" at bounding box center [301, 249] width 154 height 27
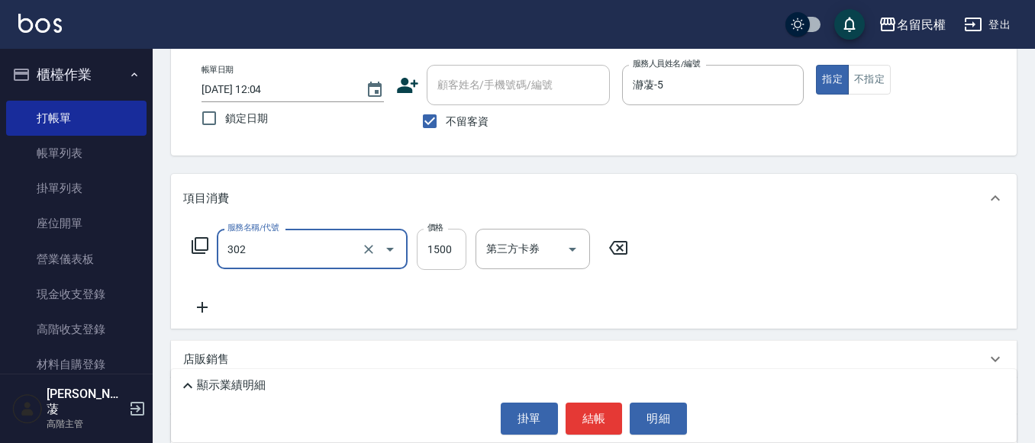
type input "燙髮(302)"
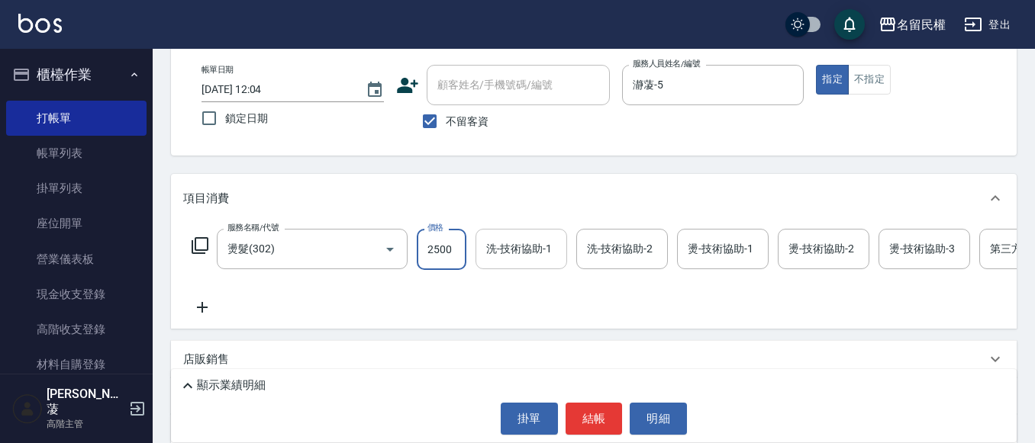
type input "2500"
click at [519, 248] on input "洗-技術協助-1" at bounding box center [521, 249] width 78 height 27
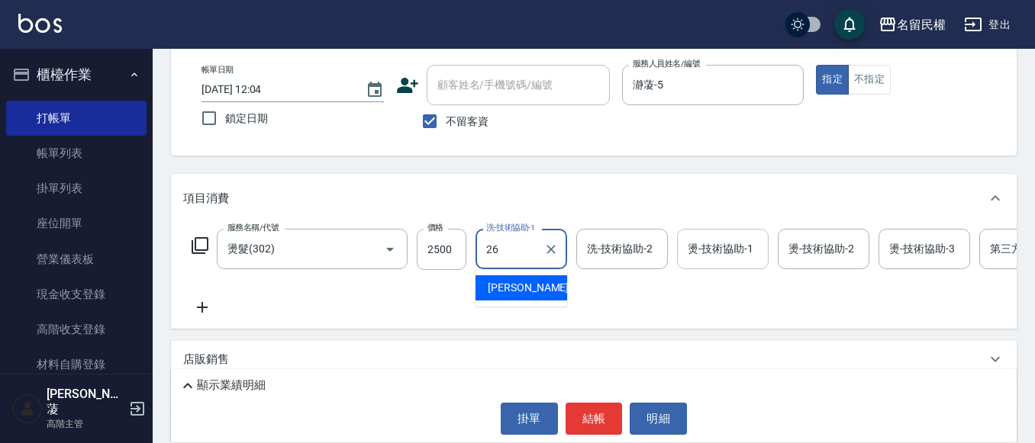
type input "沅莘-26"
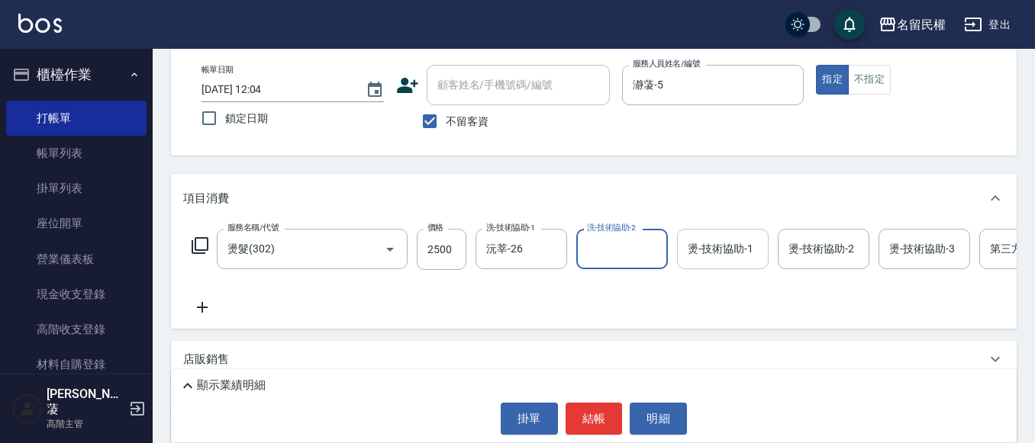
click at [714, 250] on input "燙-技術協助-1" at bounding box center [723, 249] width 78 height 27
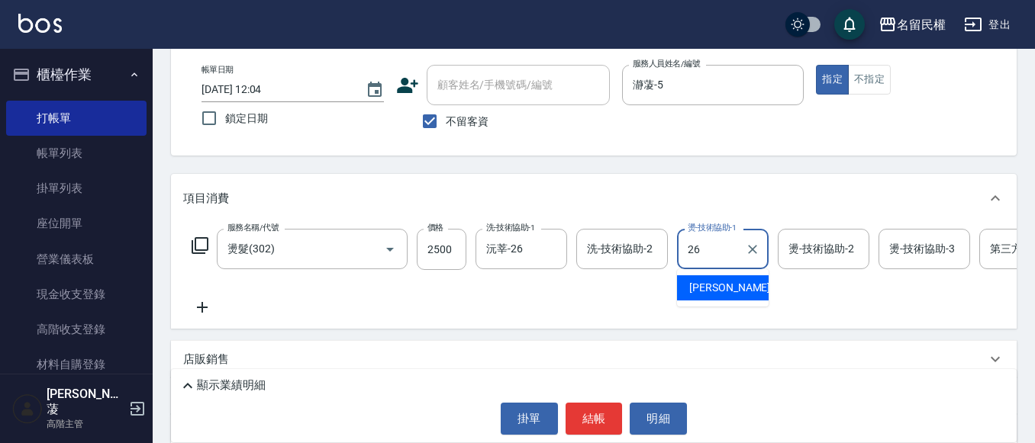
type input "沅莘-26"
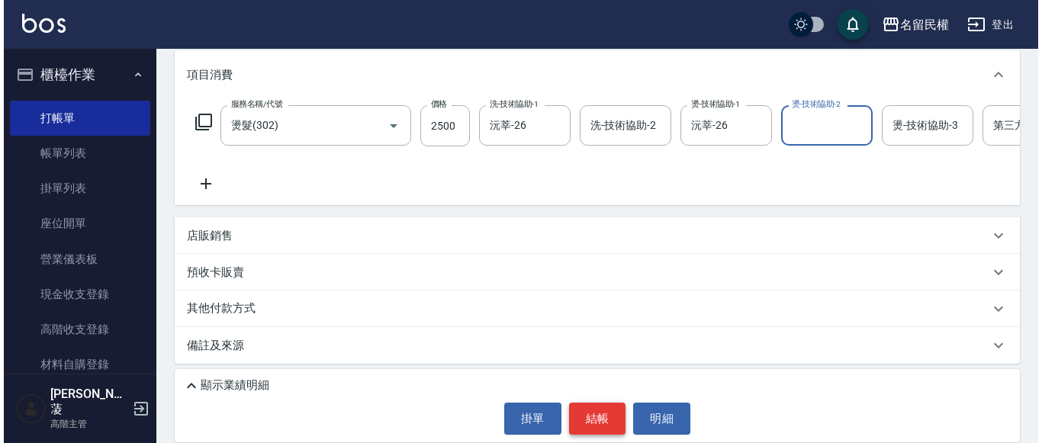
scroll to position [216, 0]
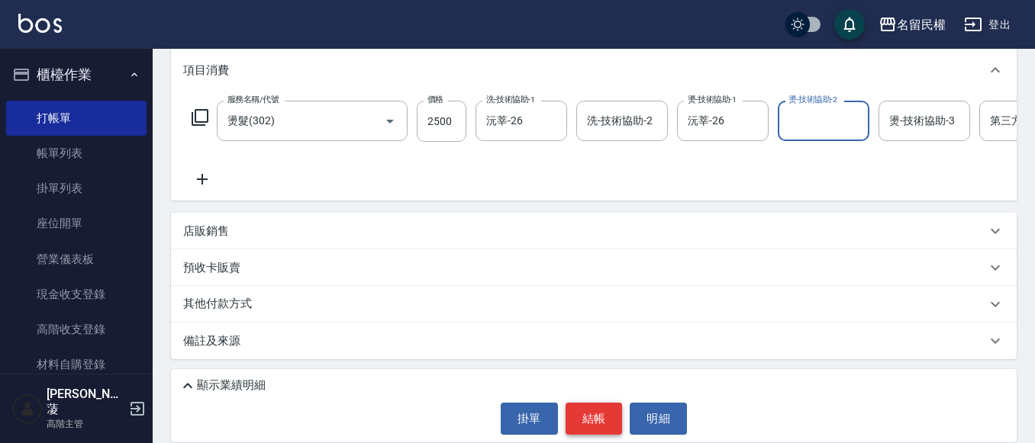
click at [600, 413] on button "結帳" at bounding box center [593, 419] width 57 height 32
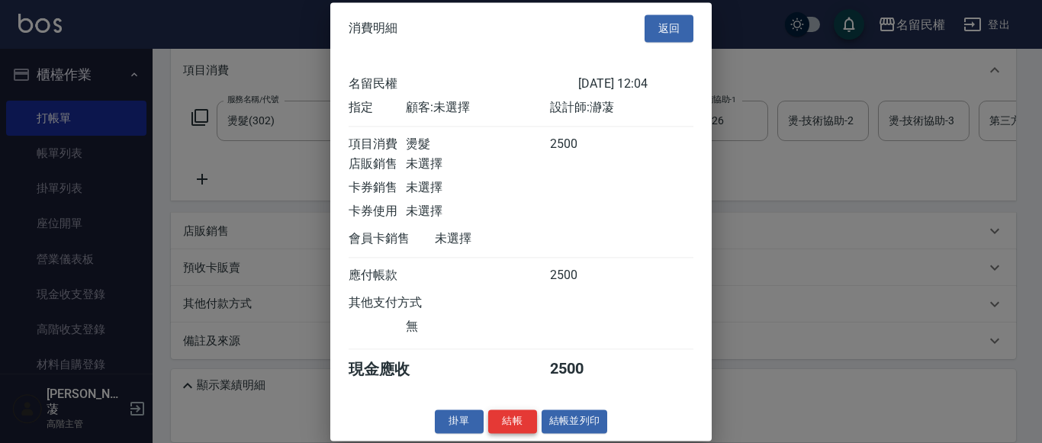
scroll to position [20, 0]
click at [511, 420] on button "結帳" at bounding box center [512, 422] width 49 height 24
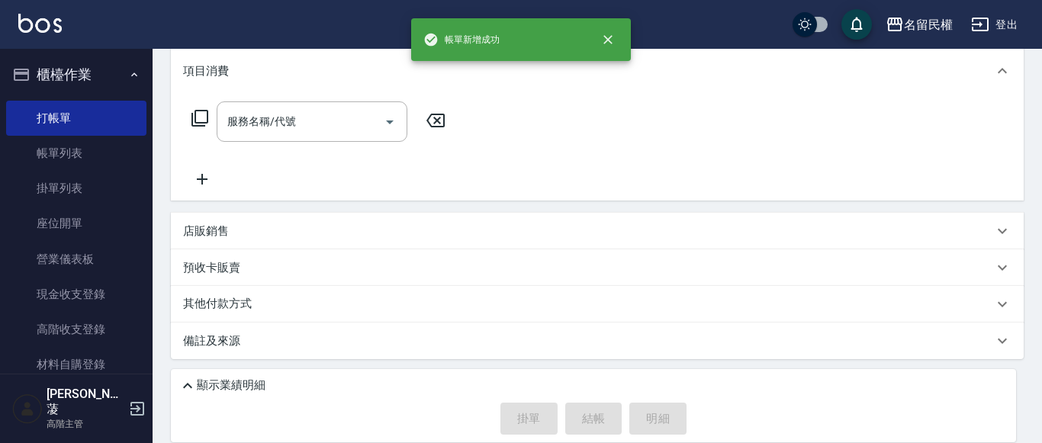
scroll to position [0, 0]
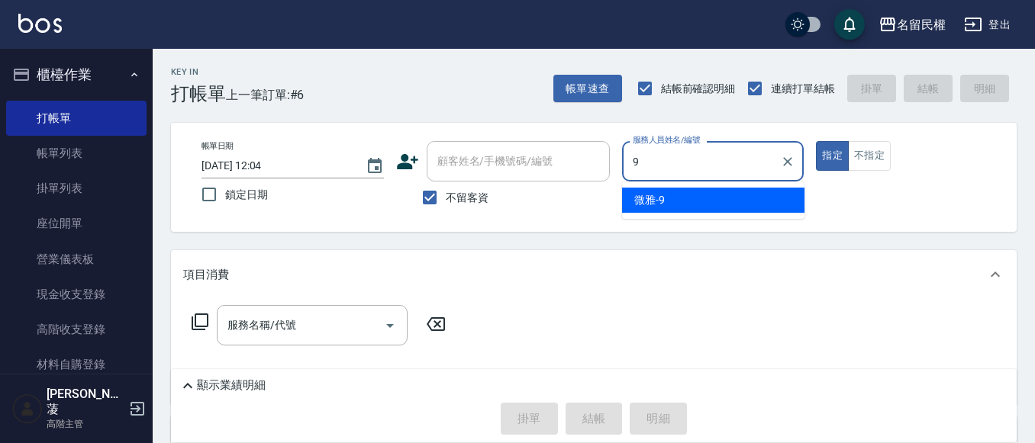
type input "微雅-9"
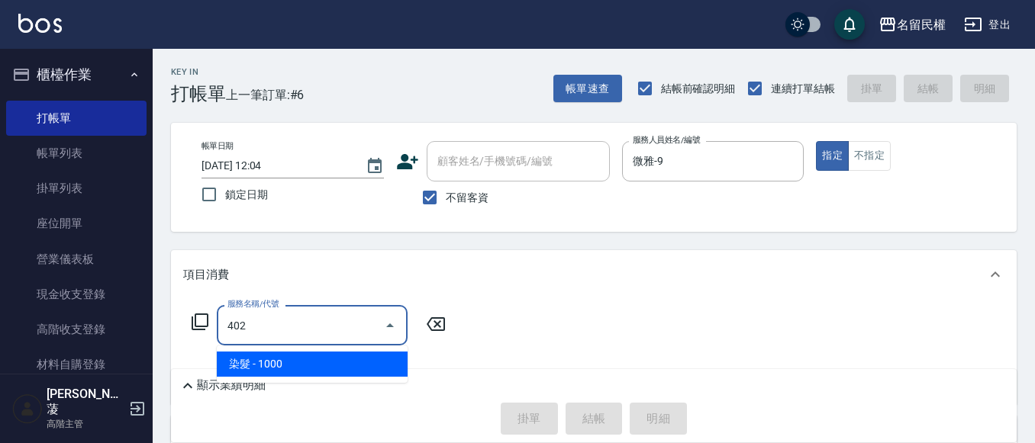
type input "染髮(402)"
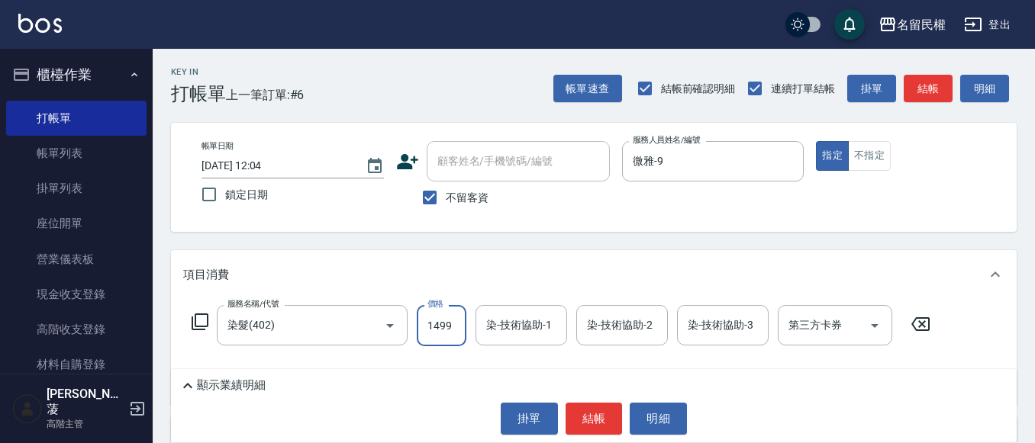
type input "1499"
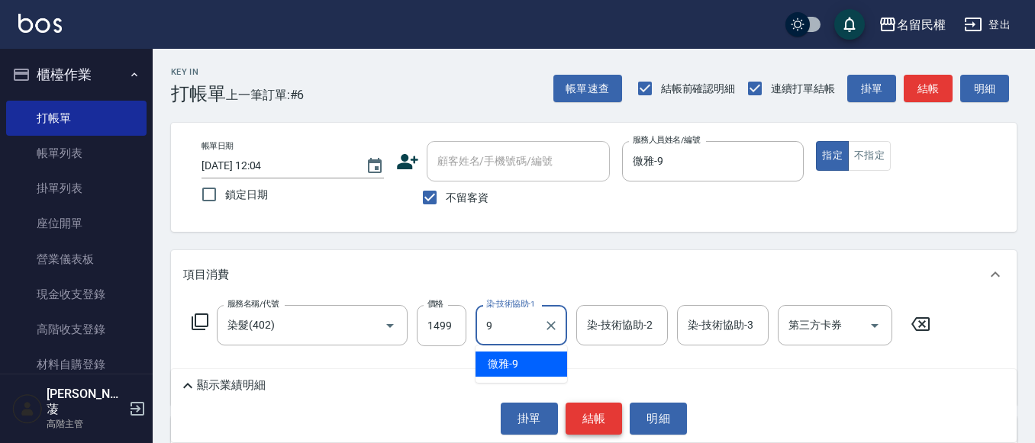
type input "微雅-9"
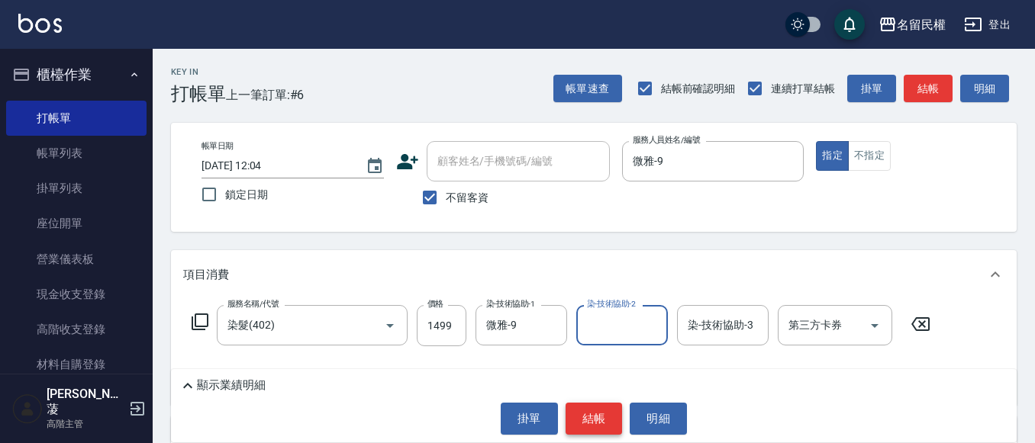
click at [592, 414] on button "結帳" at bounding box center [593, 419] width 57 height 32
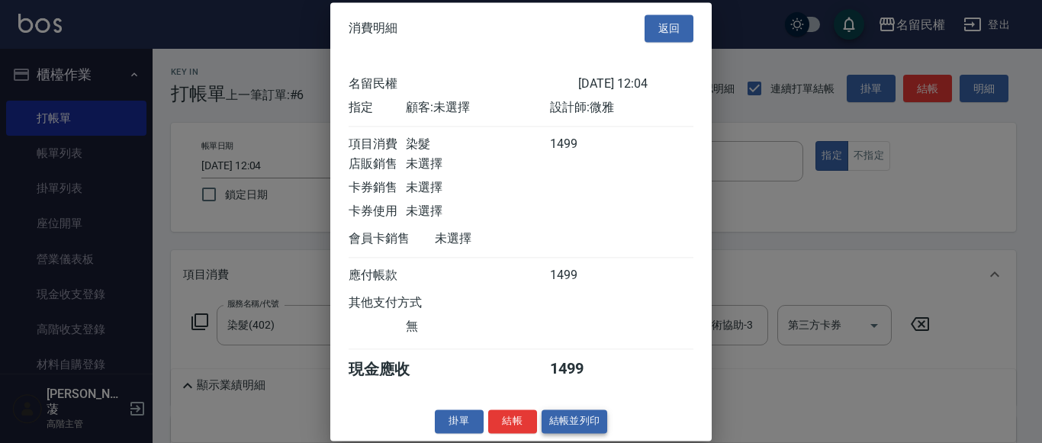
scroll to position [20, 0]
click at [522, 413] on button "結帳" at bounding box center [512, 422] width 49 height 24
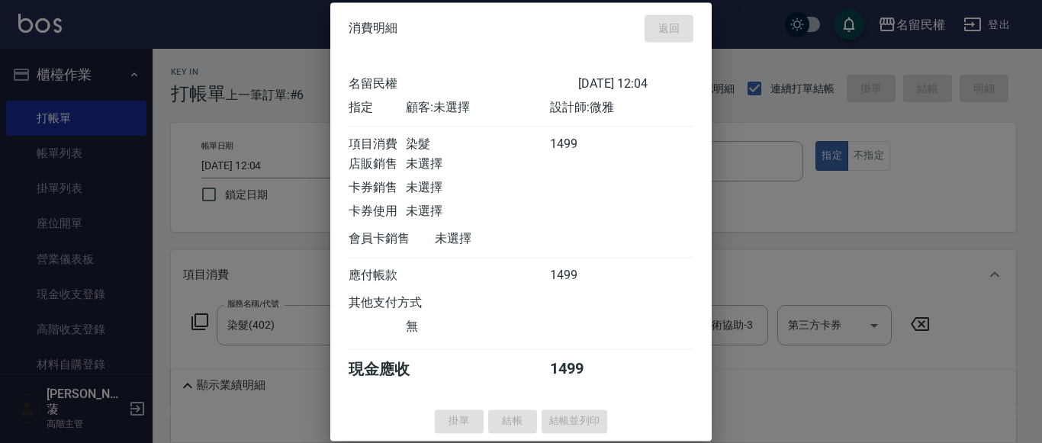
type input "[DATE] 12:33"
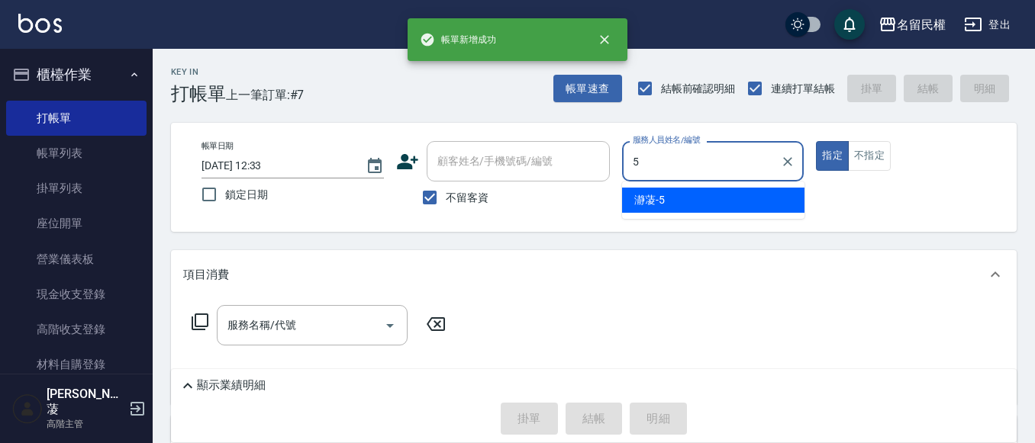
type input "瀞蓤-5"
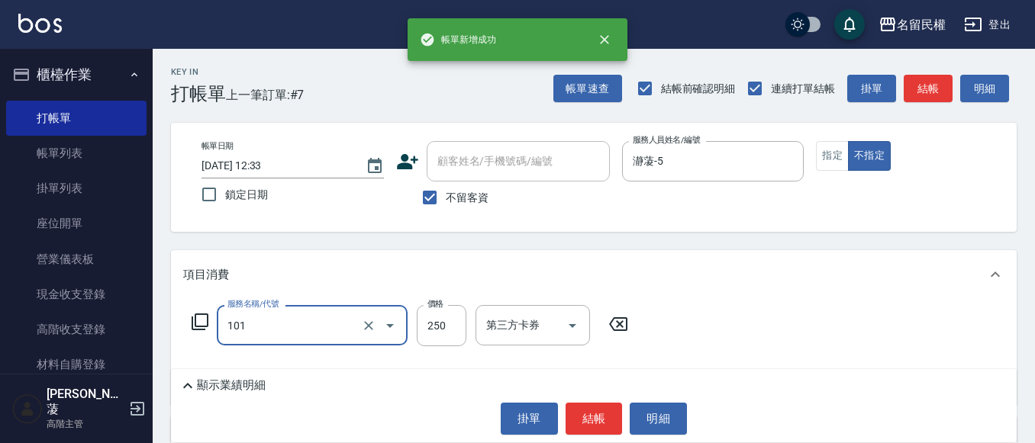
type input "不指定洗髮(101)"
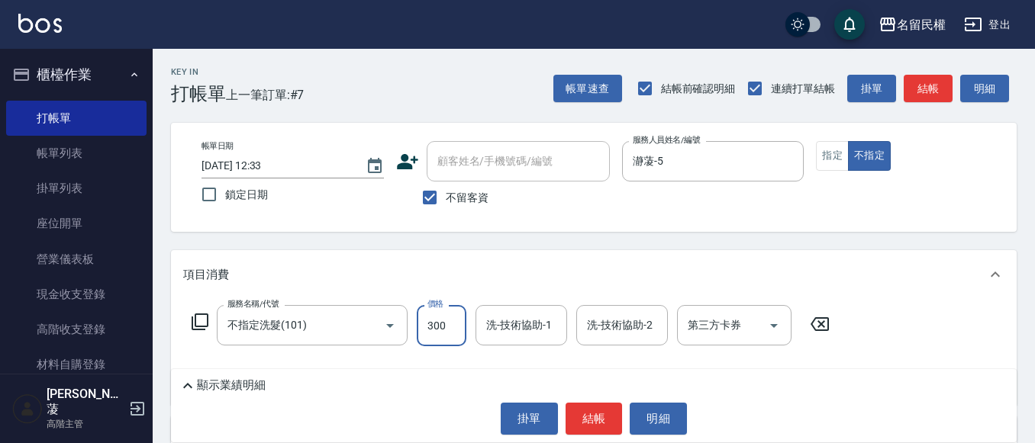
type input "300"
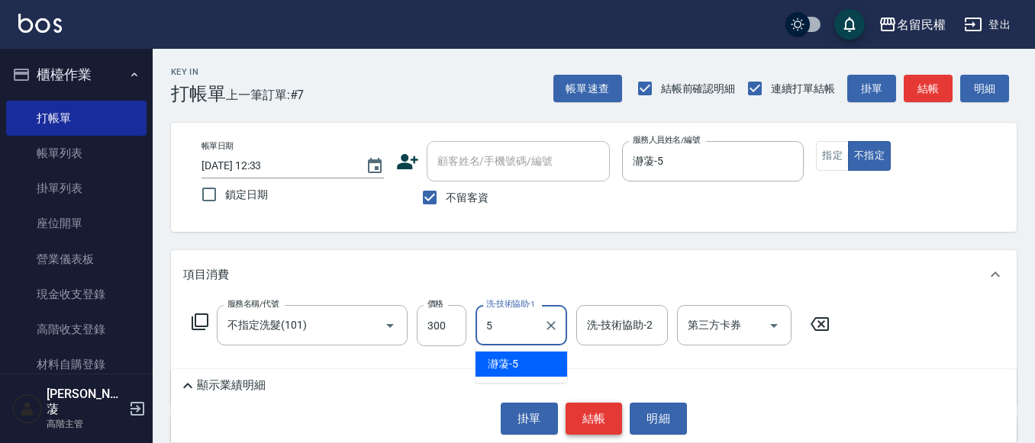
type input "瀞蓤-5"
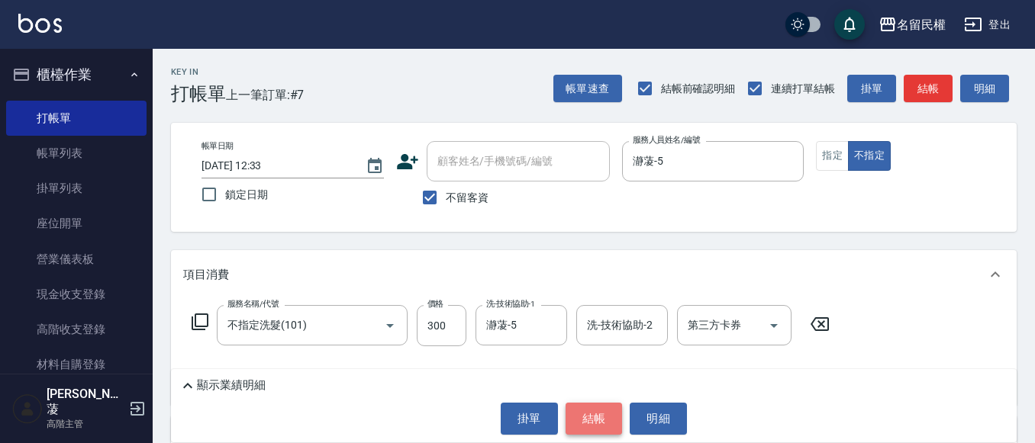
click at [598, 421] on button "結帳" at bounding box center [593, 419] width 57 height 32
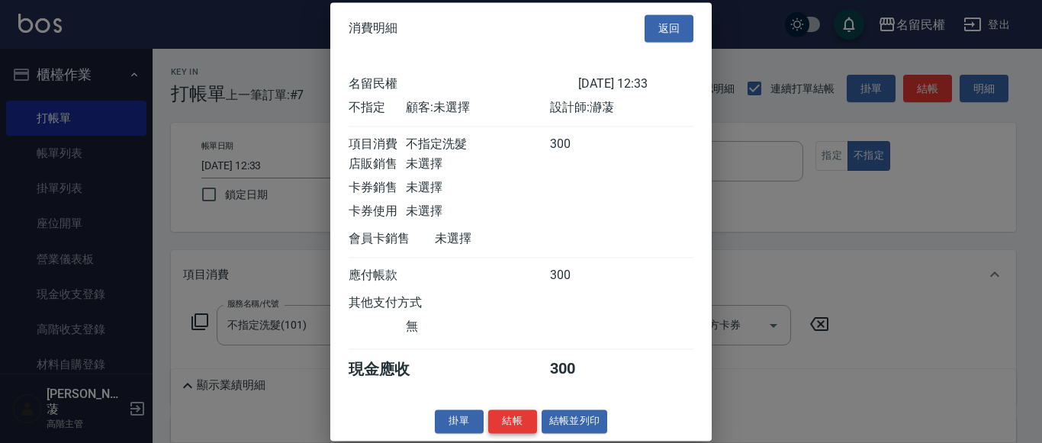
click at [511, 430] on button "結帳" at bounding box center [512, 422] width 49 height 24
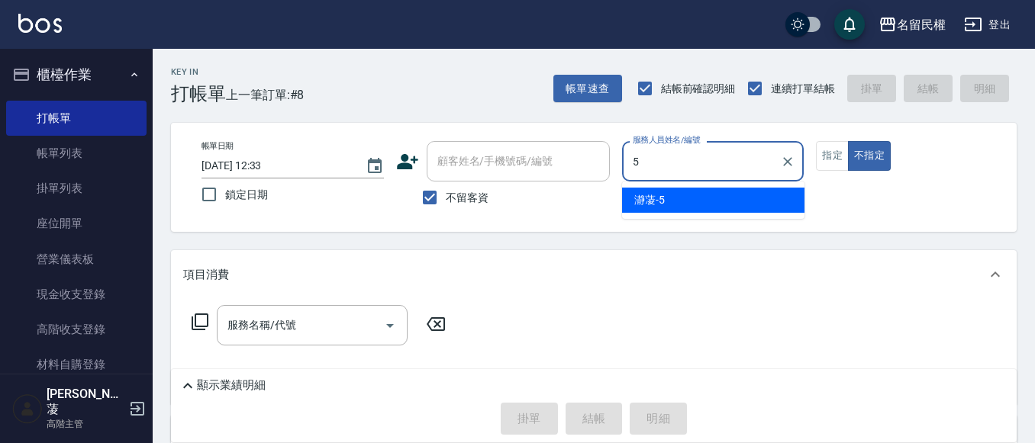
type input "瀞蓤-5"
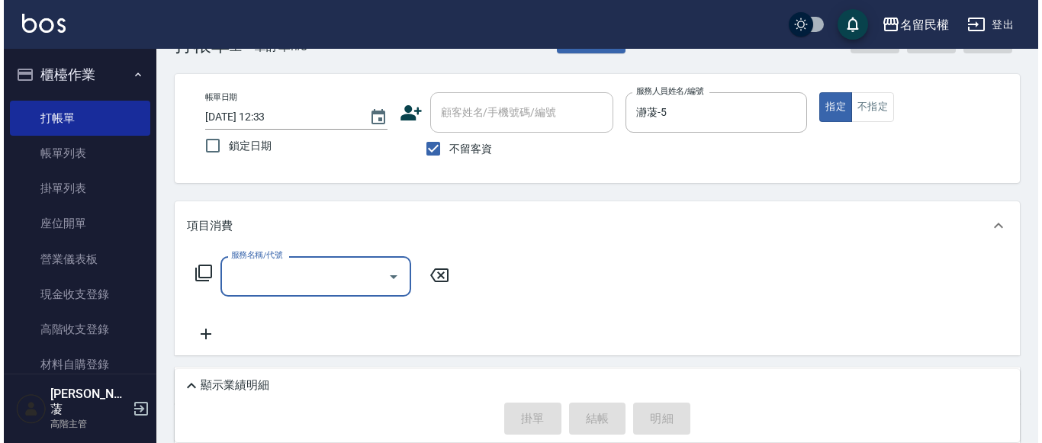
scroll to position [76, 0]
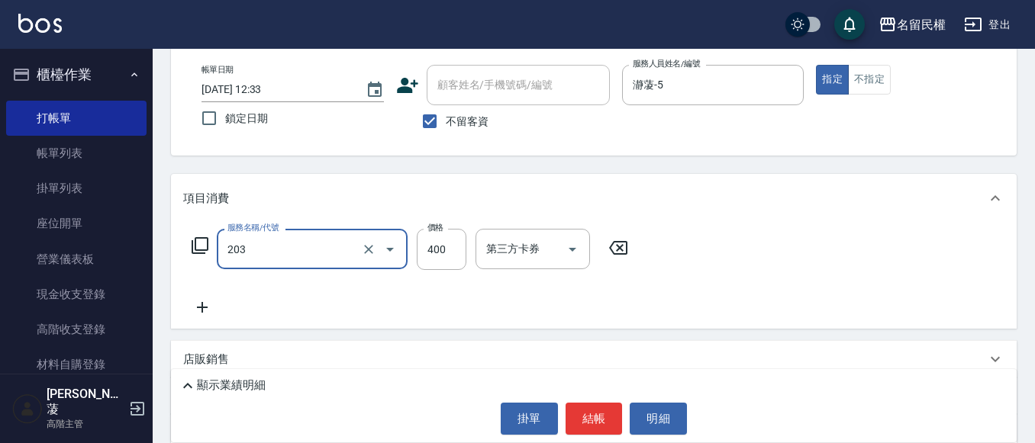
type input "指定單剪(203)"
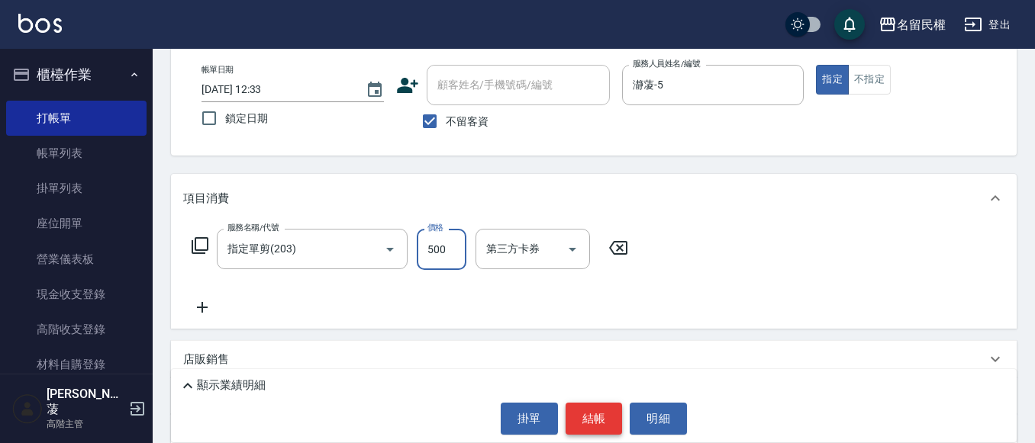
type input "500"
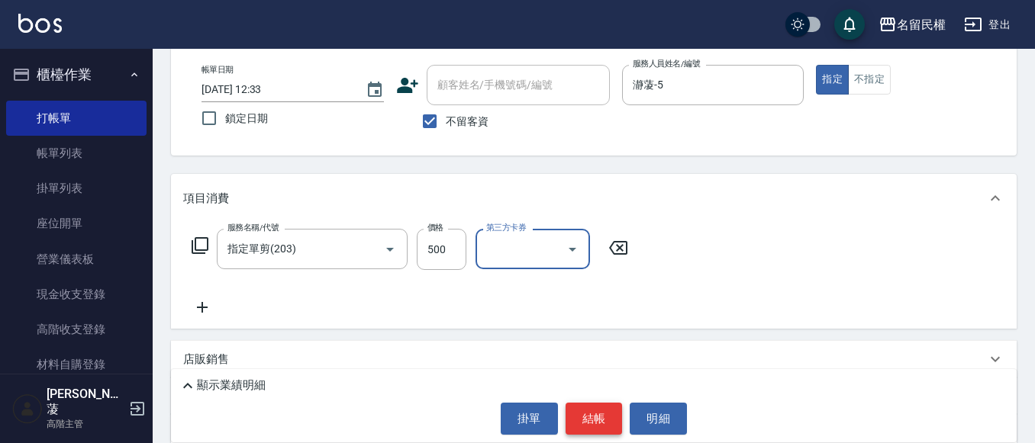
click at [588, 420] on button "結帳" at bounding box center [593, 419] width 57 height 32
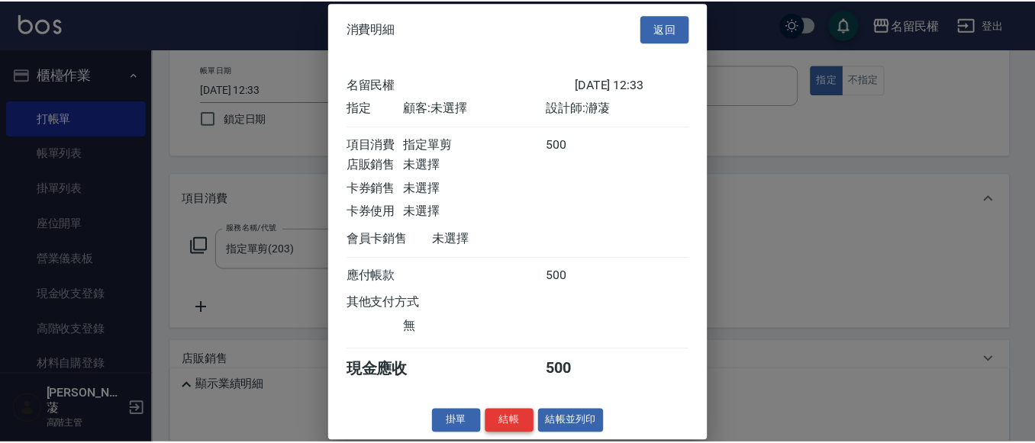
scroll to position [20, 0]
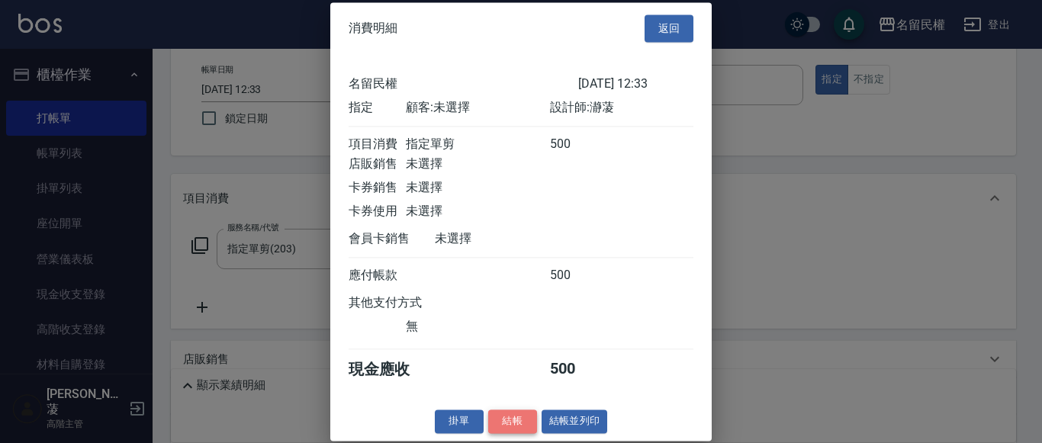
click at [520, 430] on button "結帳" at bounding box center [512, 422] width 49 height 24
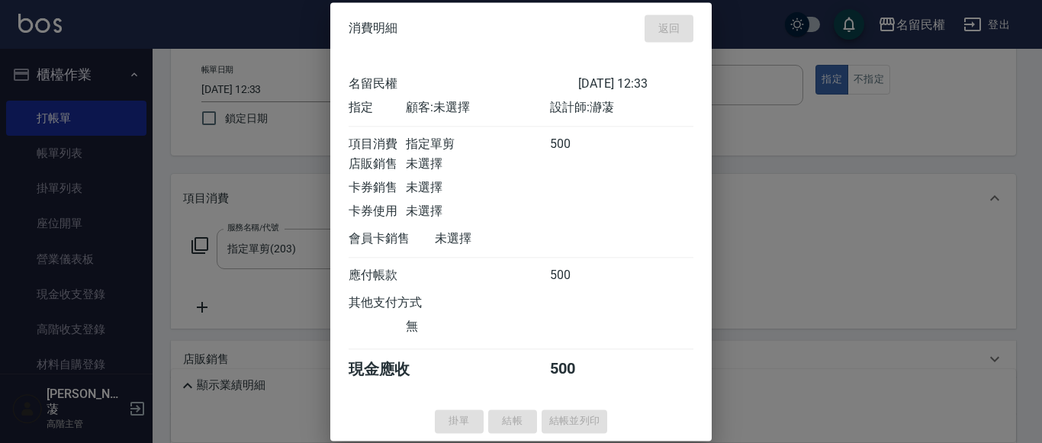
type input "[DATE] 12:44"
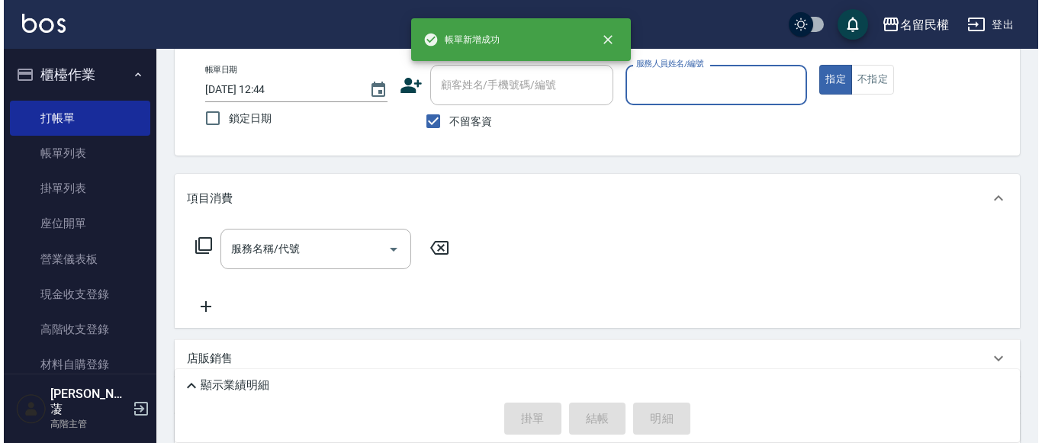
scroll to position [0, 0]
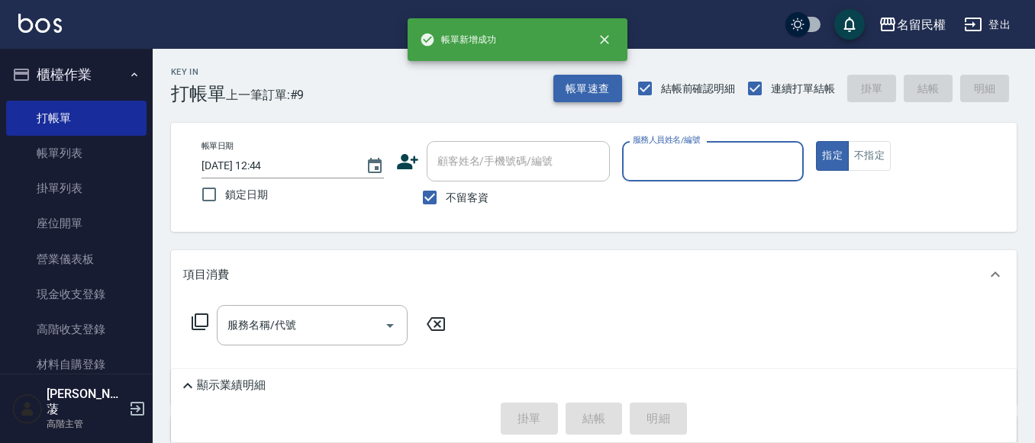
click at [614, 92] on button "帳單速查" at bounding box center [587, 89] width 69 height 28
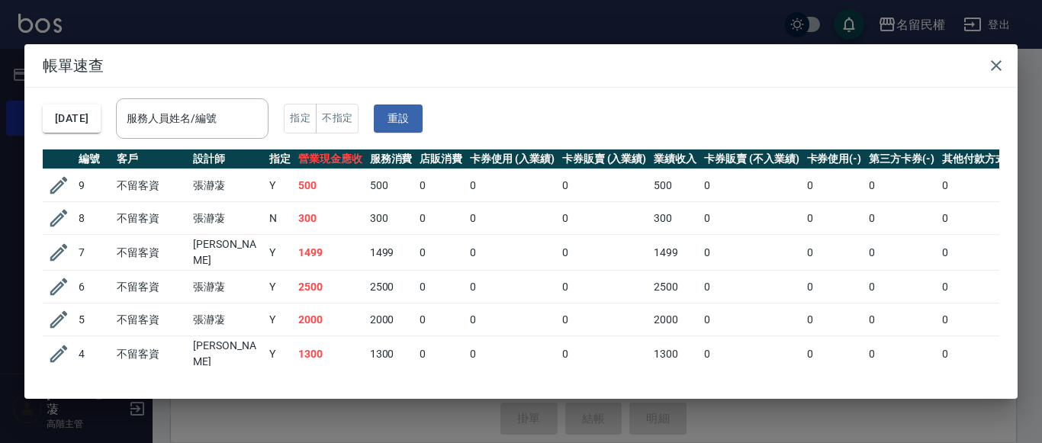
click at [203, 103] on div "服務人員姓名/編號" at bounding box center [192, 118] width 153 height 40
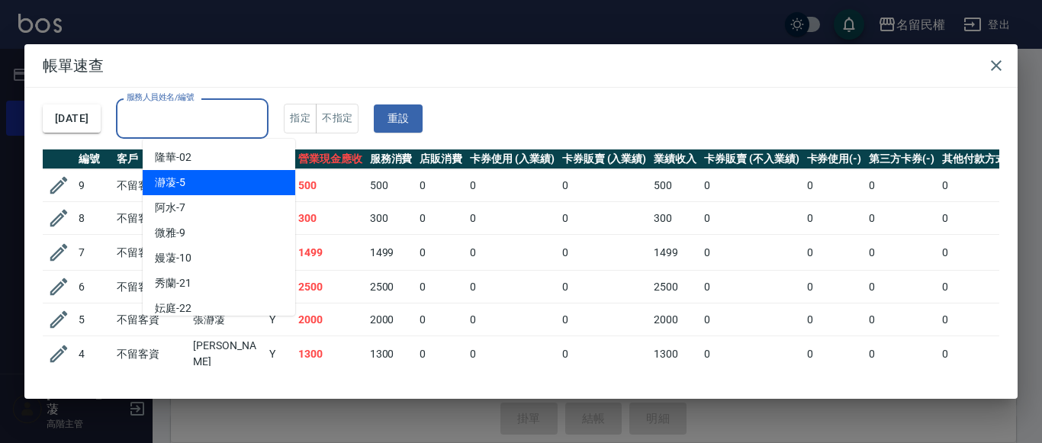
click at [262, 182] on div "瀞蓤 -5" at bounding box center [219, 182] width 153 height 25
type input "瀞蓤-5"
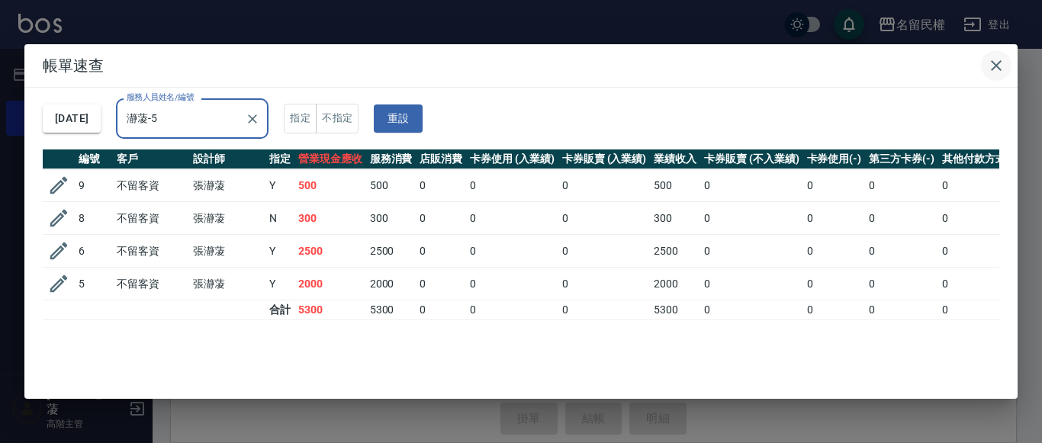
click at [1007, 63] on button "button" at bounding box center [996, 65] width 31 height 31
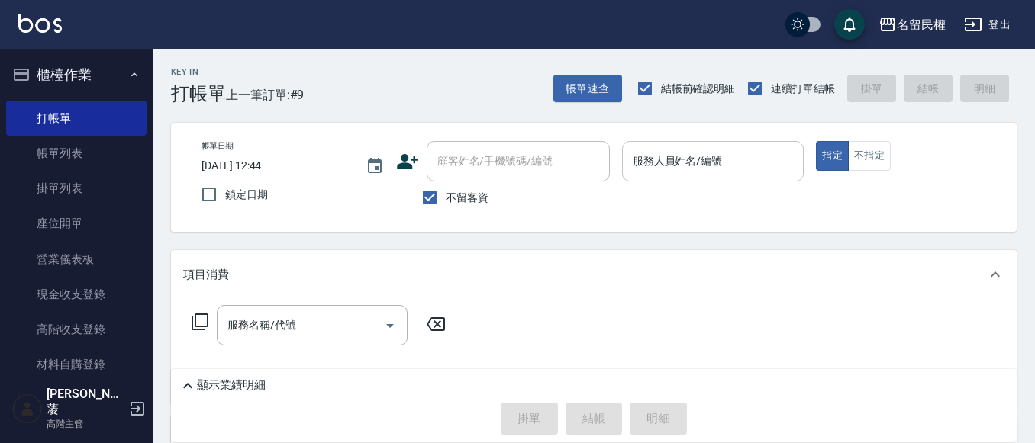
click at [650, 159] on input "服務人員姓名/編號" at bounding box center [713, 161] width 169 height 27
click at [688, 167] on input "瀞蓤-5" at bounding box center [702, 161] width 146 height 27
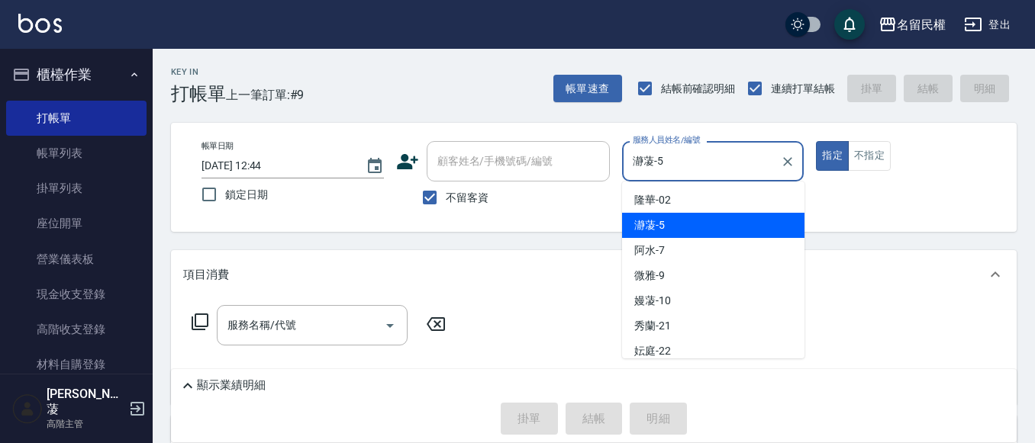
click at [688, 167] on input "瀞蓤-5" at bounding box center [702, 161] width 146 height 27
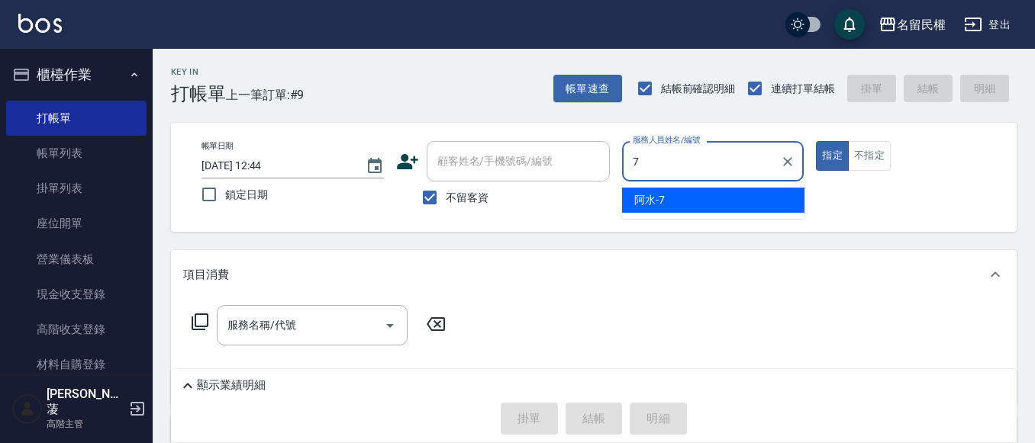
type input "阿水-7"
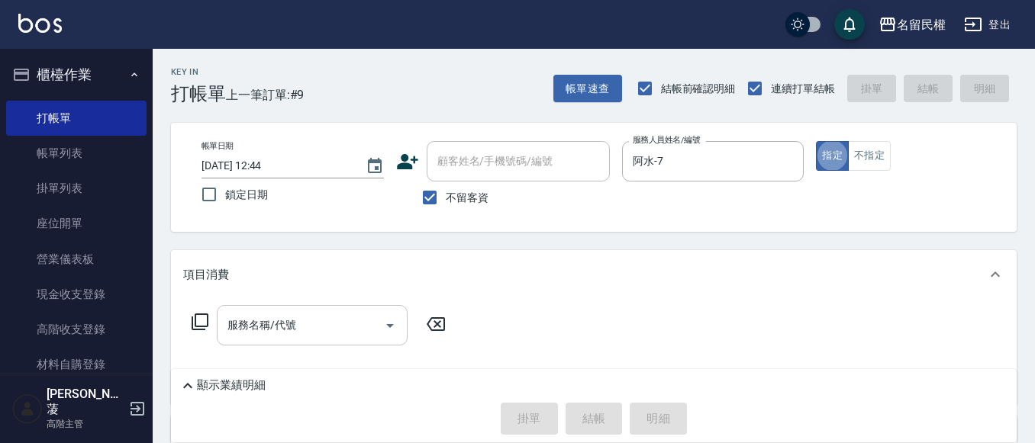
click at [298, 337] on input "服務名稱/代號" at bounding box center [301, 325] width 154 height 27
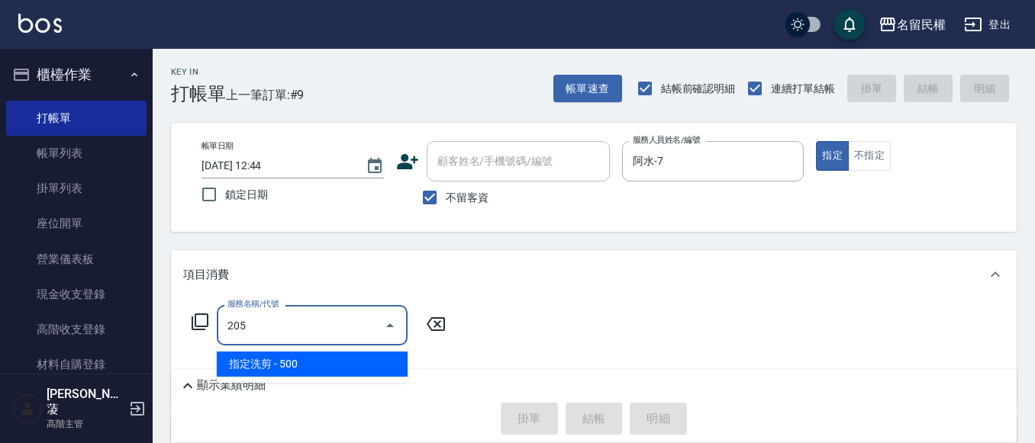
type input "指定洗剪(205)"
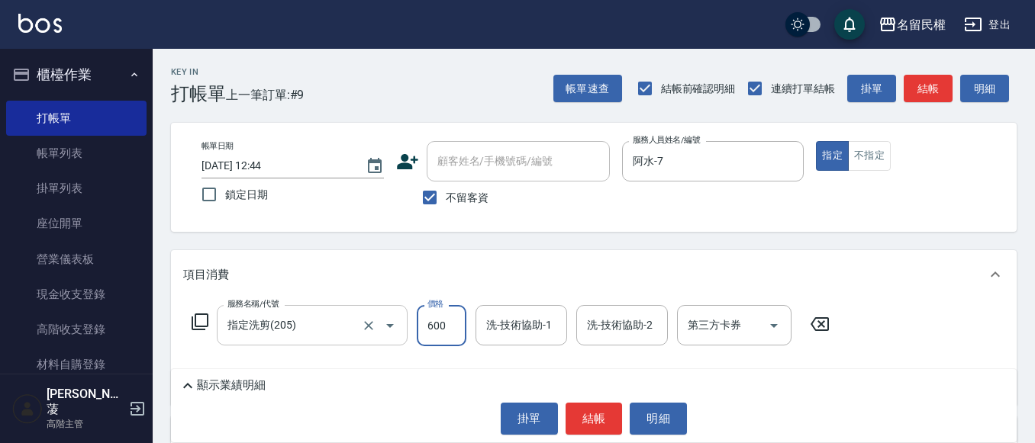
type input "600"
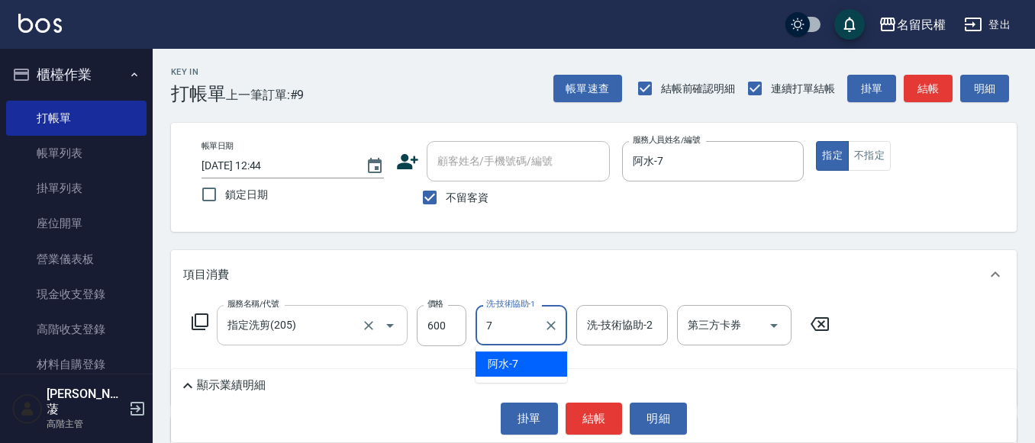
type input "阿水-7"
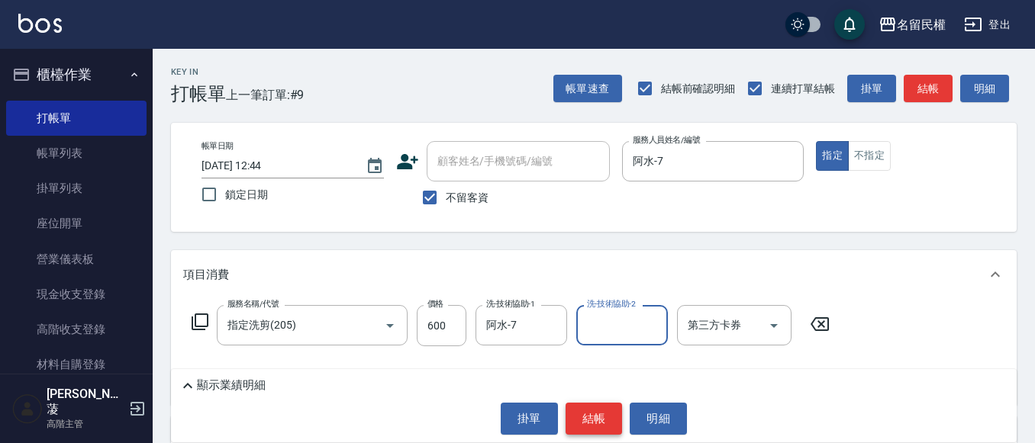
click at [596, 410] on button "結帳" at bounding box center [593, 419] width 57 height 32
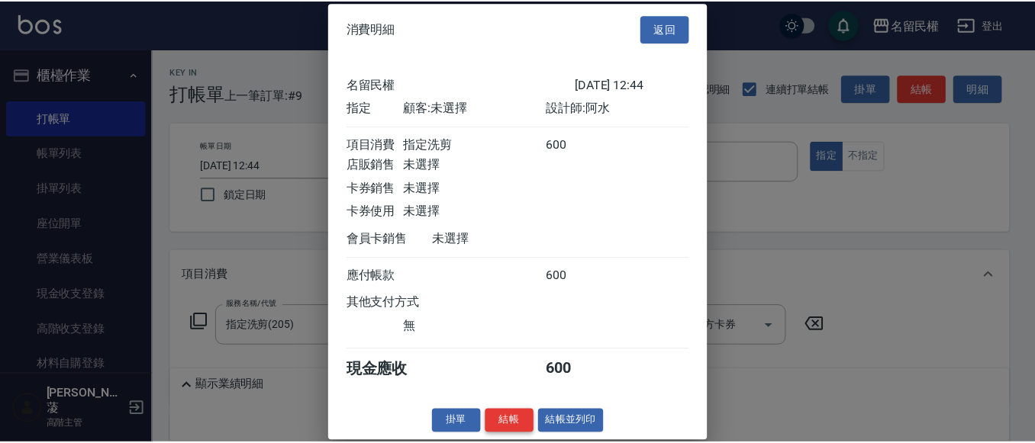
scroll to position [20, 0]
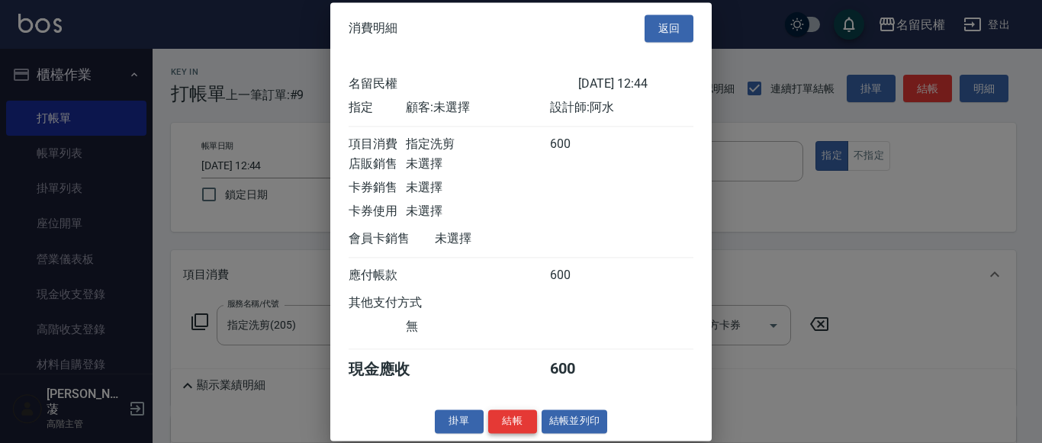
click at [507, 420] on button "結帳" at bounding box center [512, 422] width 49 height 24
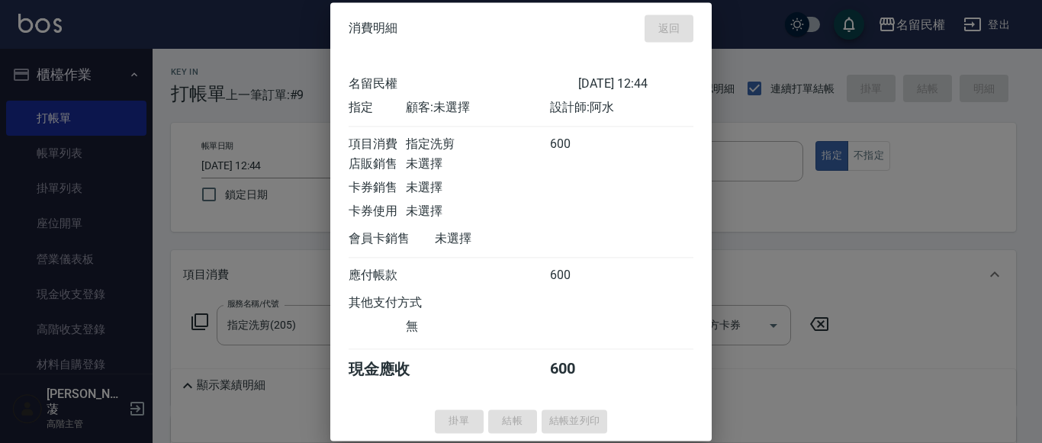
type input "[DATE] 12:45"
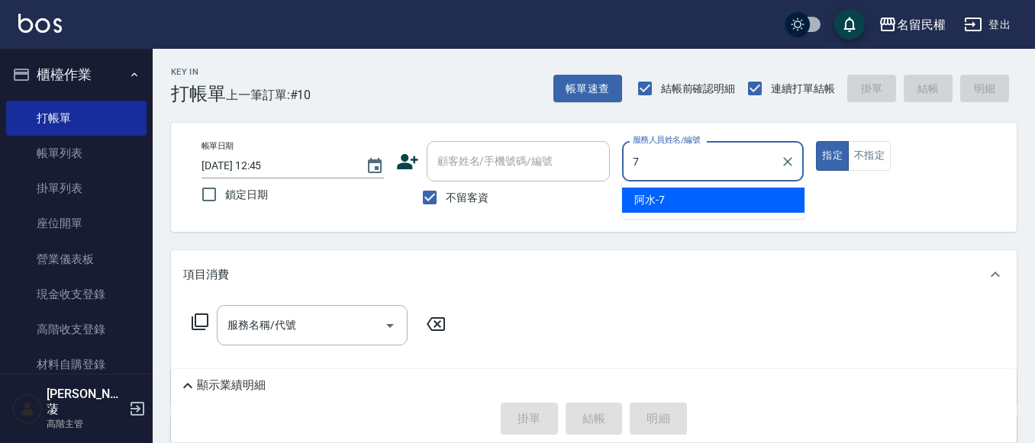
type input "阿水-7"
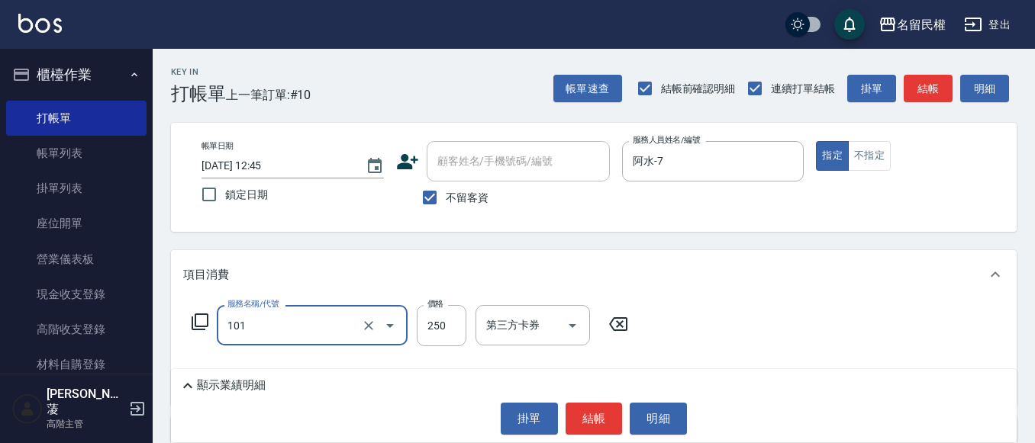
type input "不指定洗髮(101)"
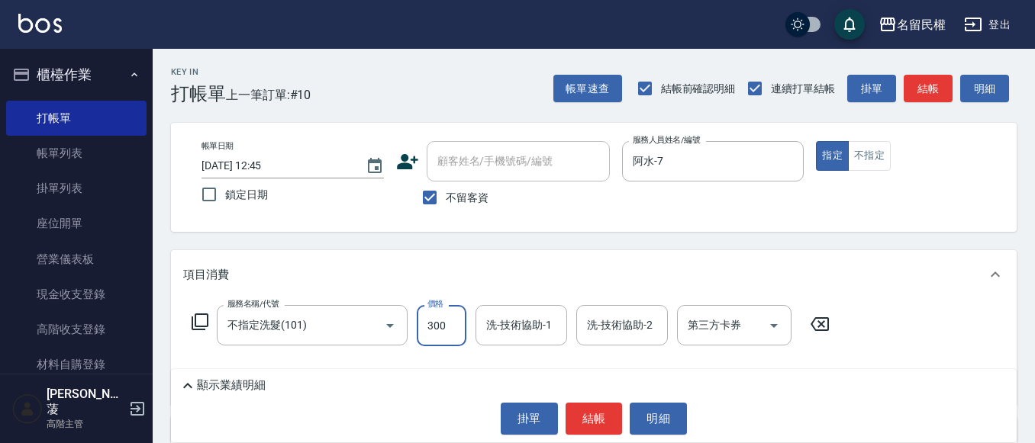
type input "300"
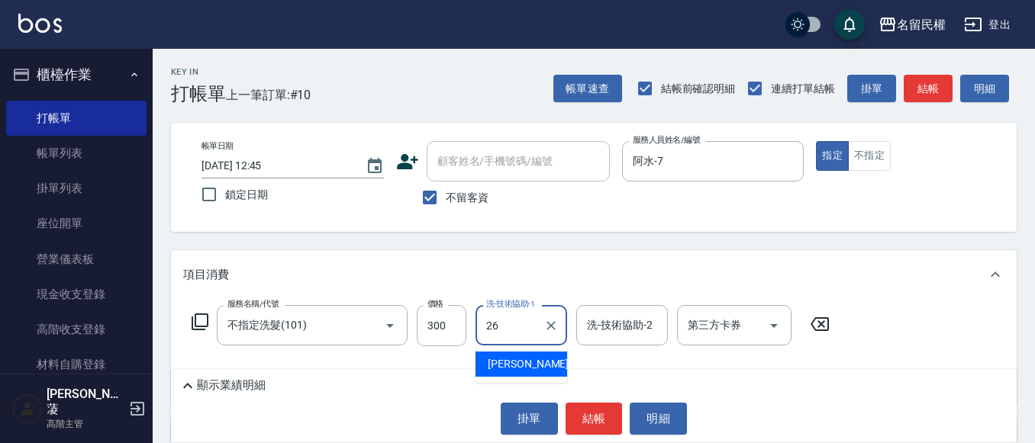
type input "沅莘-26"
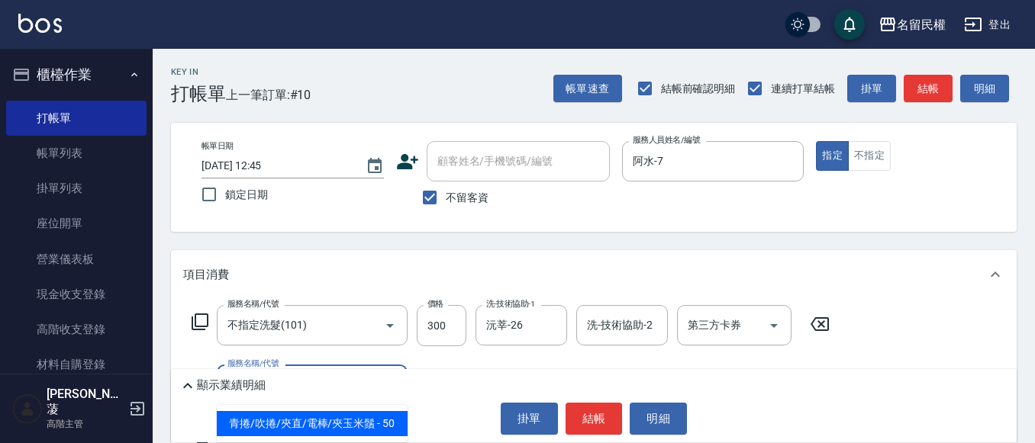
type input "青捲/吹捲/夾直/電棒/夾玉米鬚(703)"
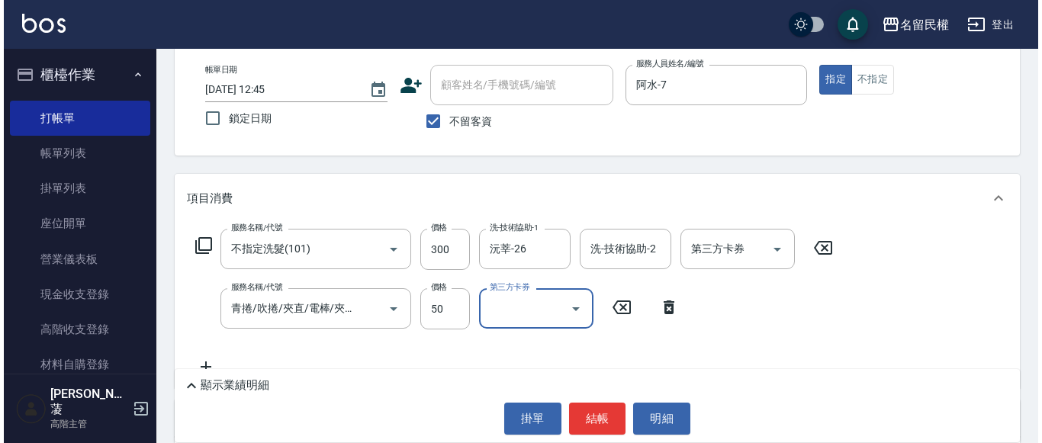
scroll to position [0, 0]
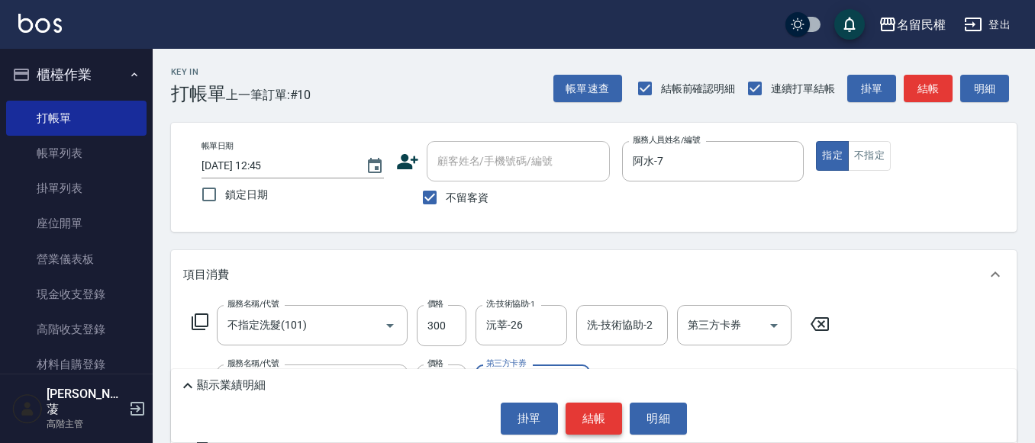
click at [582, 417] on button "結帳" at bounding box center [593, 419] width 57 height 32
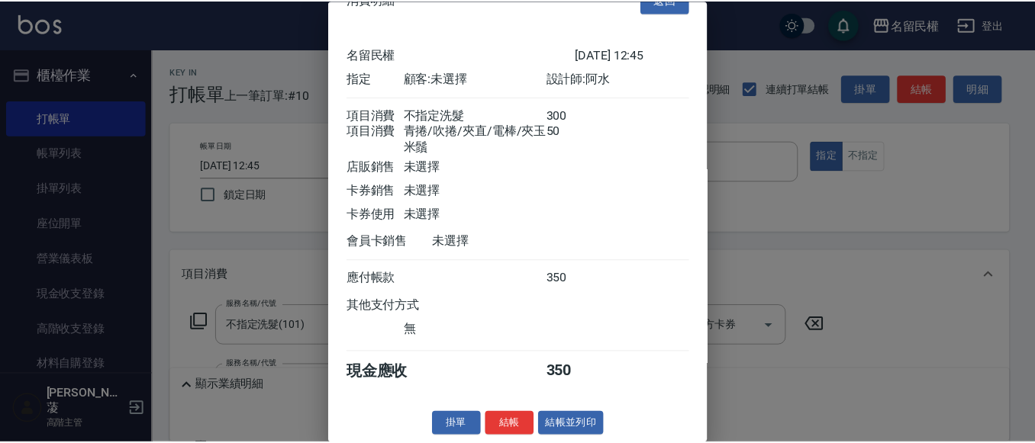
scroll to position [56, 0]
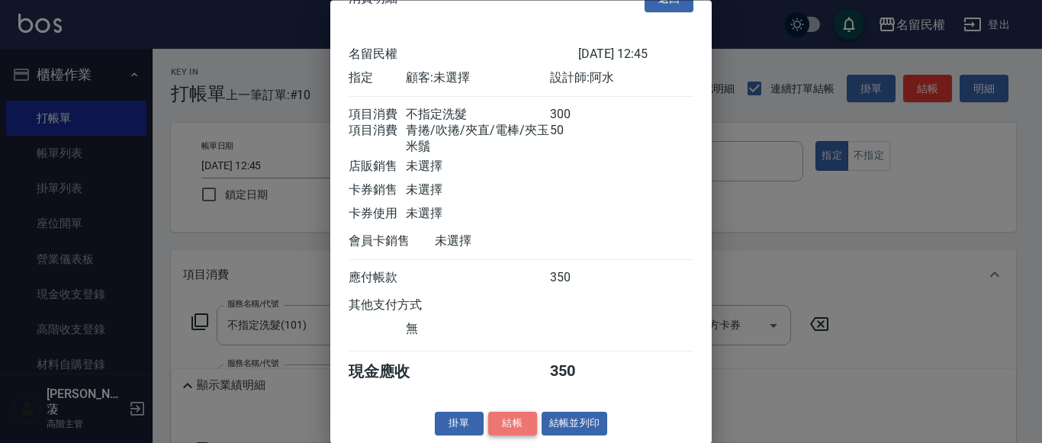
click at [498, 414] on button "結帳" at bounding box center [512, 425] width 49 height 24
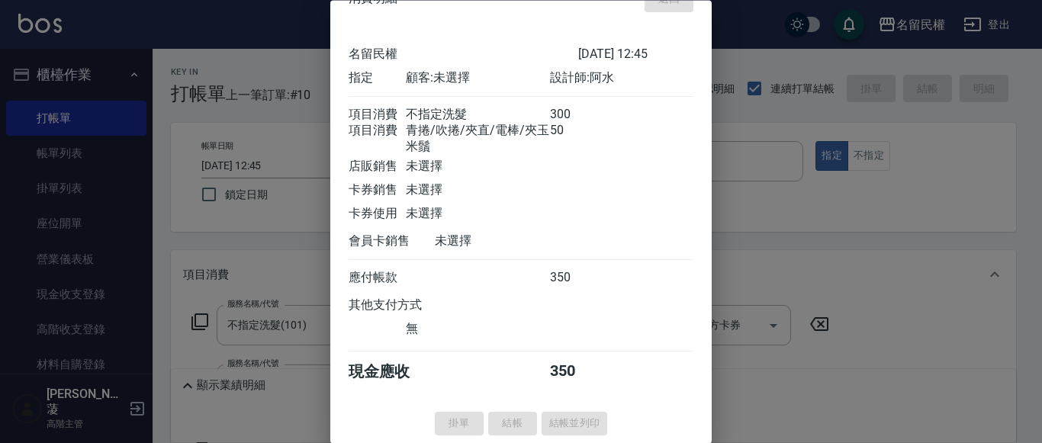
type input "[DATE] 13:14"
